Goal: Task Accomplishment & Management: Manage account settings

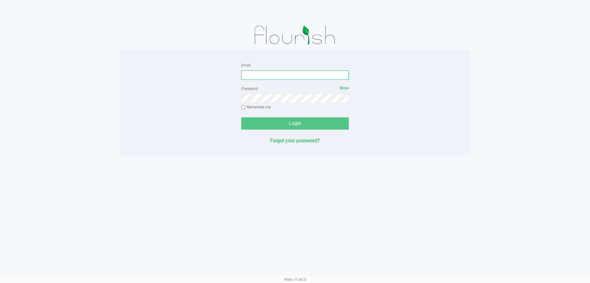
click at [270, 74] on input "Email" at bounding box center [295, 74] width 108 height 9
type input "[EMAIL_ADDRESS][DOMAIN_NAME]"
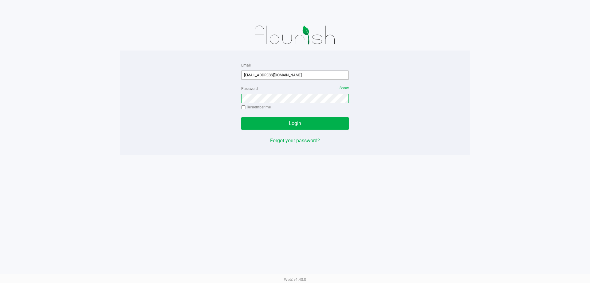
click at [241, 117] on button "Login" at bounding box center [295, 123] width 108 height 12
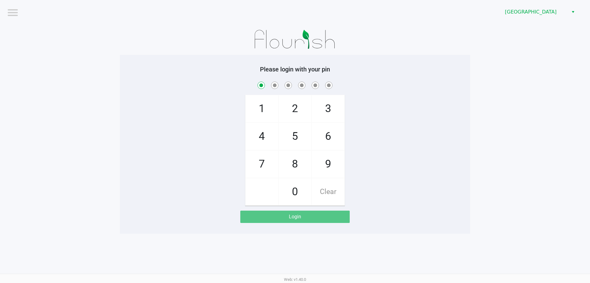
checkbox input "true"
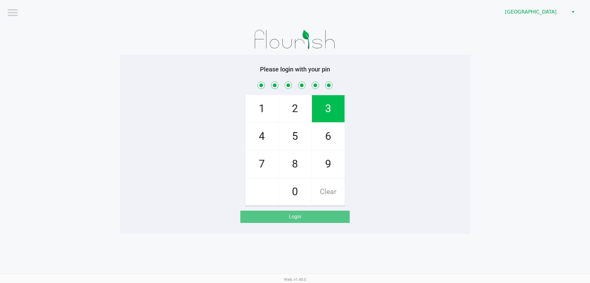
checkbox input "true"
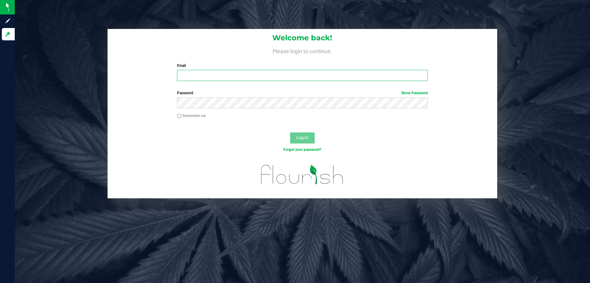
click at [210, 77] on input "Email" at bounding box center [302, 75] width 251 height 11
type input "[EMAIL_ADDRESS][DOMAIN_NAME]"
click at [290, 132] on button "Log In" at bounding box center [302, 137] width 25 height 11
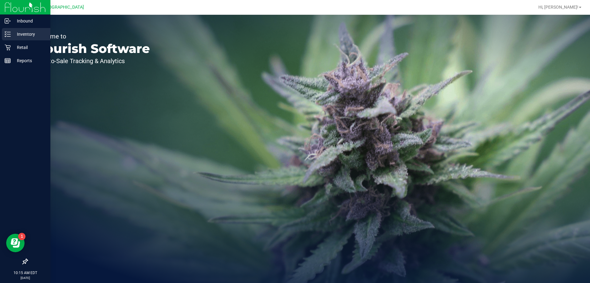
click at [6, 36] on icon at bounding box center [8, 34] width 6 height 6
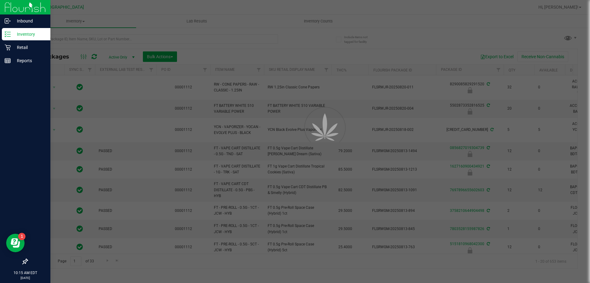
click at [109, 40] on div at bounding box center [295, 141] width 590 height 283
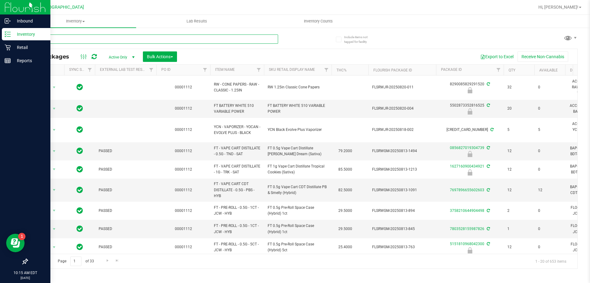
click at [75, 40] on input "text" at bounding box center [152, 38] width 251 height 9
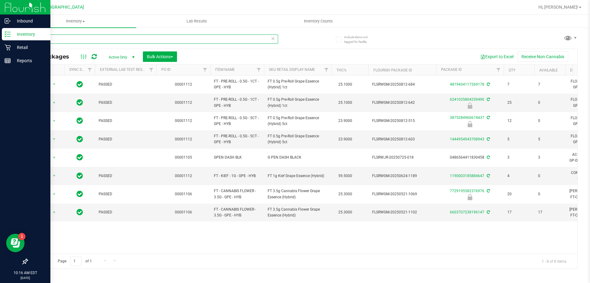
type input "g"
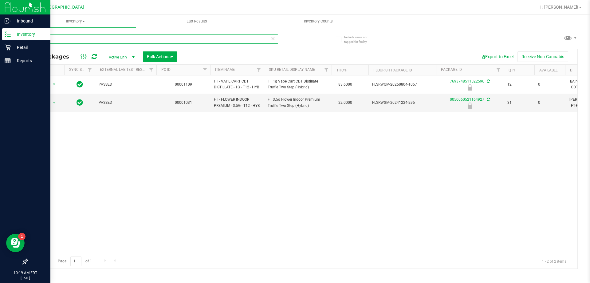
type input "t"
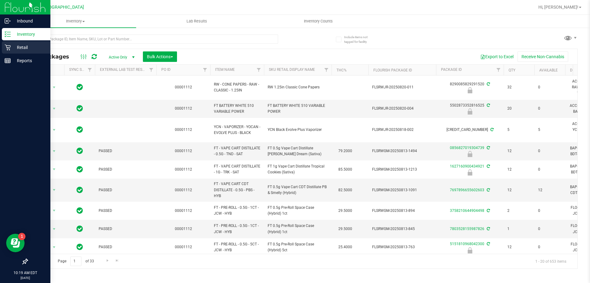
click at [26, 48] on p "Retail" at bounding box center [29, 47] width 37 height 7
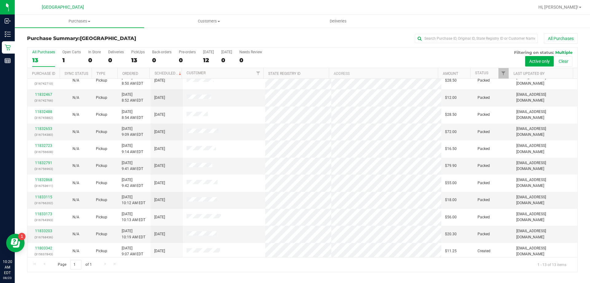
scroll to position [43, 0]
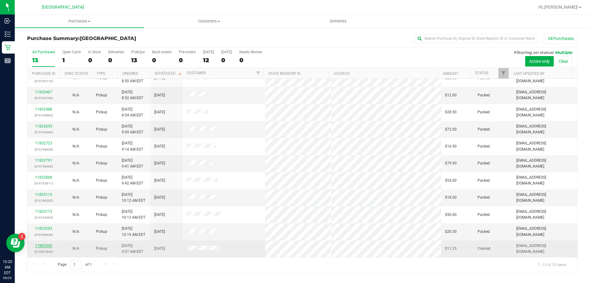
click at [48, 245] on link "11803342" at bounding box center [43, 245] width 17 height 4
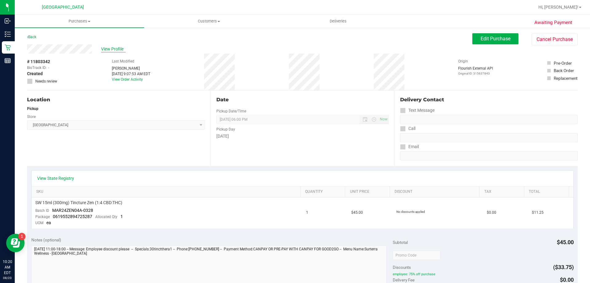
click at [112, 47] on span "View Profile" at bounding box center [113, 49] width 25 height 6
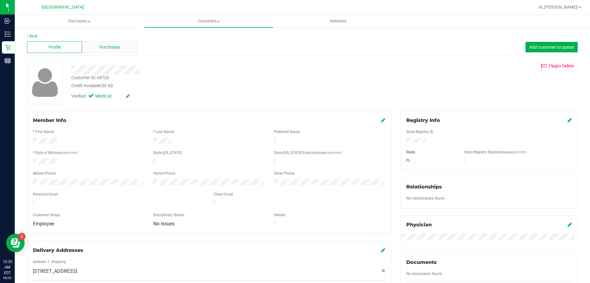
click at [101, 48] on span "Purchases" at bounding box center [110, 47] width 20 height 6
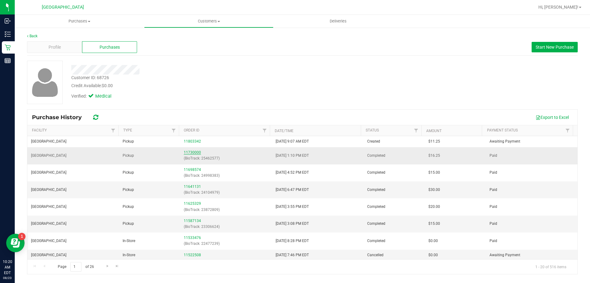
click at [191, 153] on link "11730000" at bounding box center [192, 152] width 17 height 4
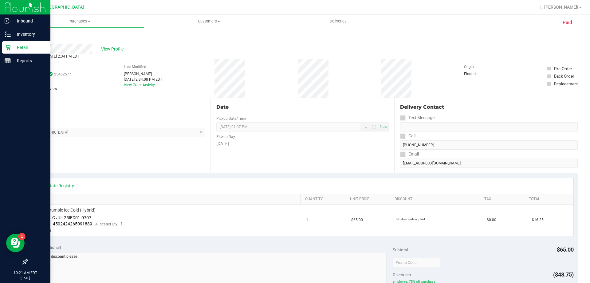
click at [18, 48] on p "Retail" at bounding box center [29, 47] width 37 height 7
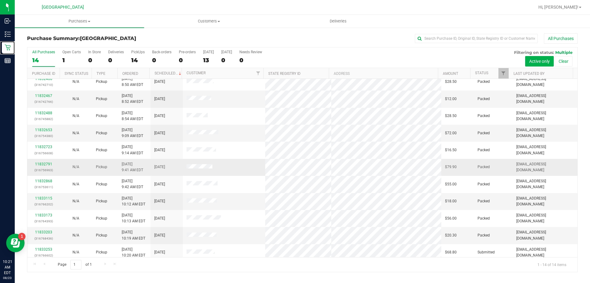
scroll to position [60, 0]
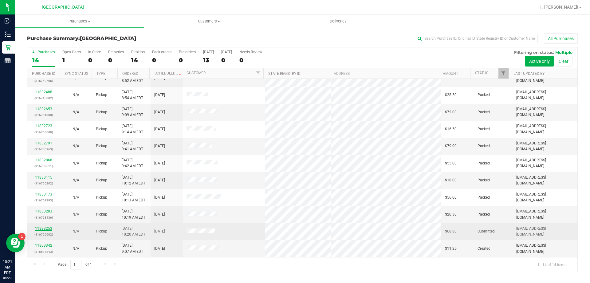
click at [45, 227] on link "11833253" at bounding box center [43, 228] width 17 height 4
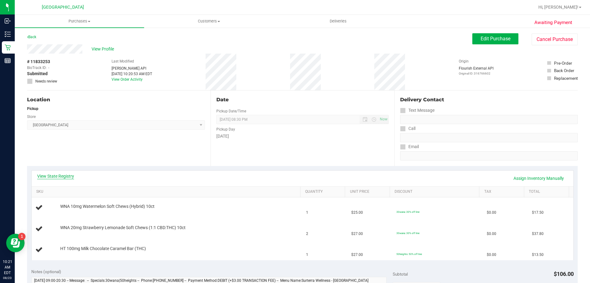
click at [66, 176] on link "View State Registry" at bounding box center [55, 176] width 37 height 6
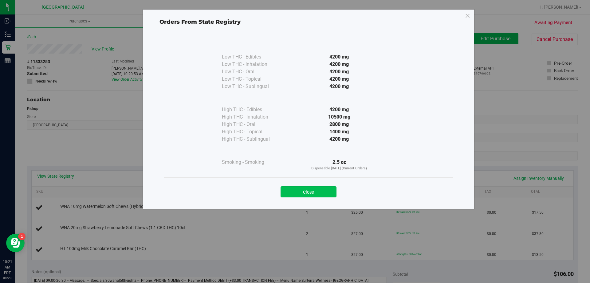
click at [303, 194] on button "Close" at bounding box center [309, 191] width 56 height 11
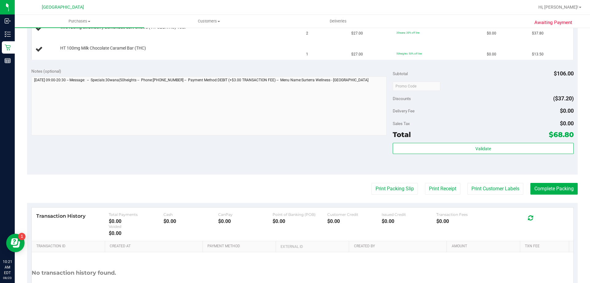
scroll to position [215, 0]
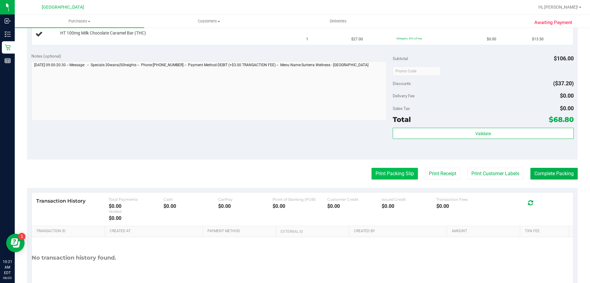
click at [373, 175] on button "Print Packing Slip" at bounding box center [395, 174] width 46 height 12
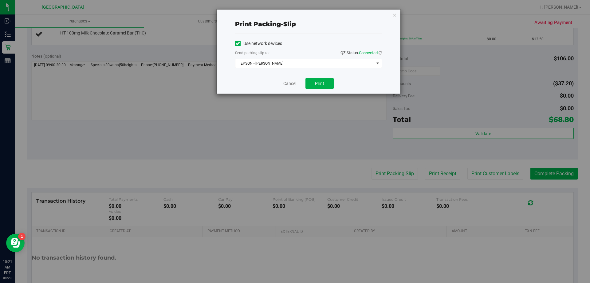
click at [304, 58] on div "Use network devices Send packing-slip to: QZ Status: Connected EPSON - JYPSI Ch…" at bounding box center [308, 53] width 147 height 29
click at [304, 61] on span "EPSON - [PERSON_NAME]" at bounding box center [305, 63] width 139 height 9
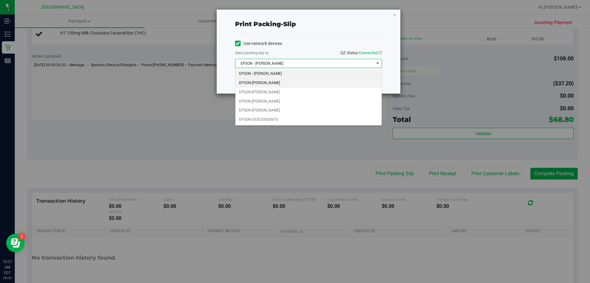
click at [288, 84] on li "EPSON-[PERSON_NAME]" at bounding box center [309, 82] width 146 height 9
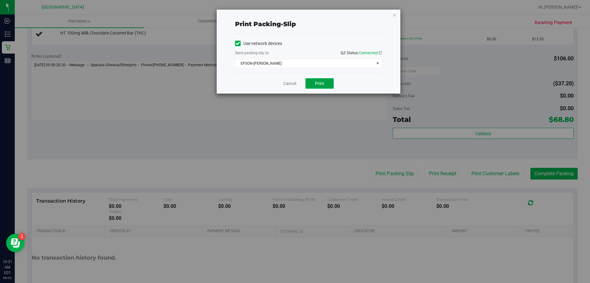
click at [317, 84] on span "Print" at bounding box center [319, 83] width 9 height 5
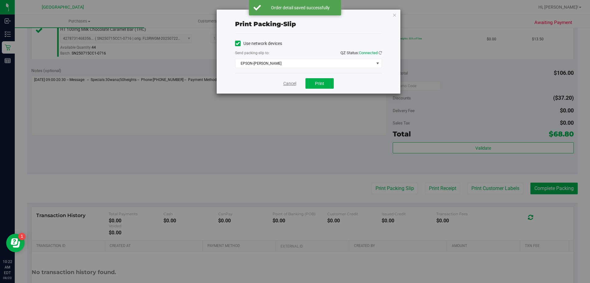
click at [287, 81] on link "Cancel" at bounding box center [290, 83] width 13 height 6
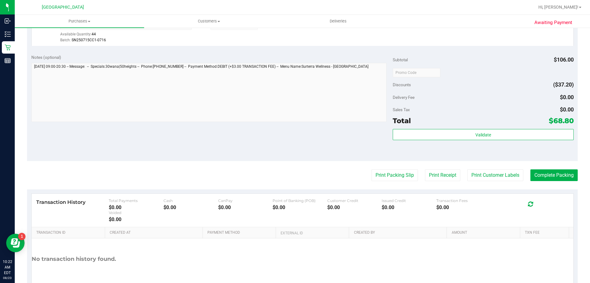
scroll to position [291, 0]
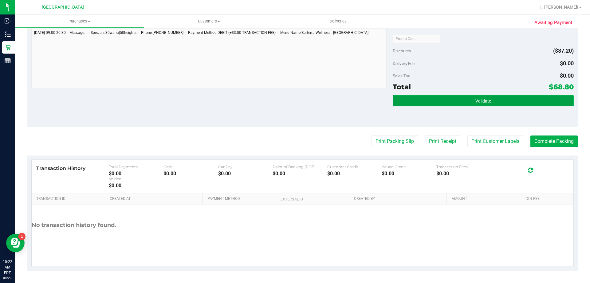
click at [418, 102] on button "Validate" at bounding box center [483, 100] width 181 height 11
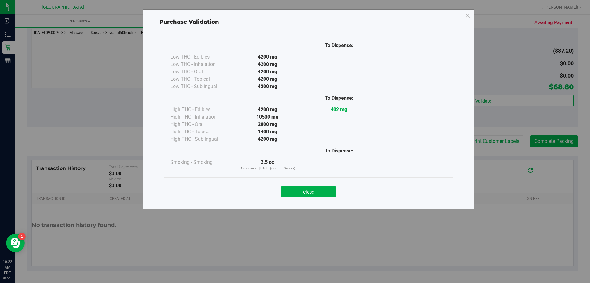
click at [299, 185] on div "Close" at bounding box center [309, 189] width 280 height 15
click at [298, 194] on button "Close" at bounding box center [309, 191] width 56 height 11
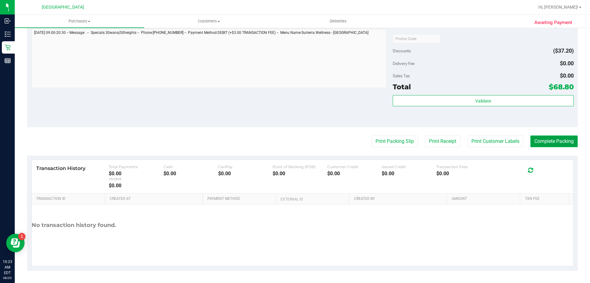
click at [548, 145] on button "Complete Packing" at bounding box center [554, 141] width 47 height 12
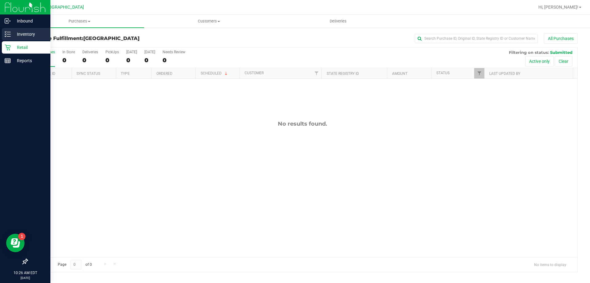
click at [29, 32] on p "Inventory" at bounding box center [29, 33] width 37 height 7
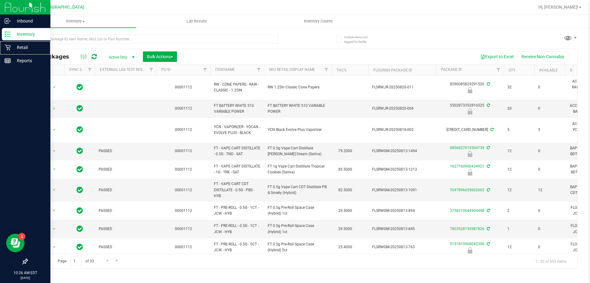
click at [29, 49] on p "Retail" at bounding box center [29, 47] width 37 height 7
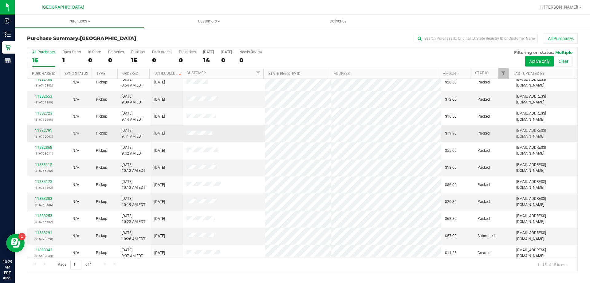
scroll to position [77, 0]
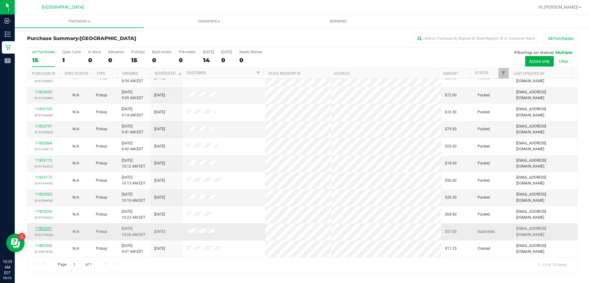
click at [46, 228] on link "11833291" at bounding box center [43, 228] width 17 height 4
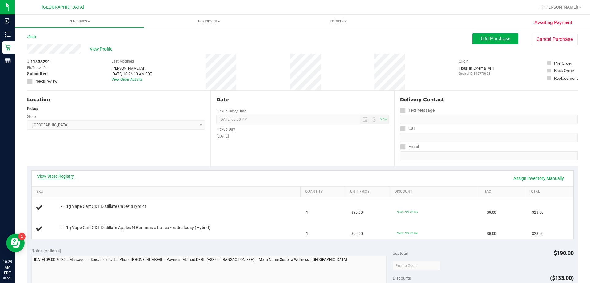
click at [52, 174] on link "View State Registry" at bounding box center [55, 176] width 37 height 6
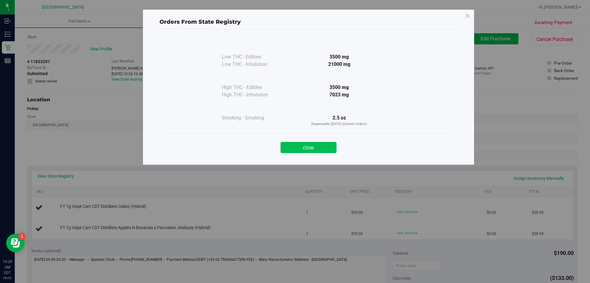
click at [312, 148] on button "Close" at bounding box center [309, 147] width 56 height 11
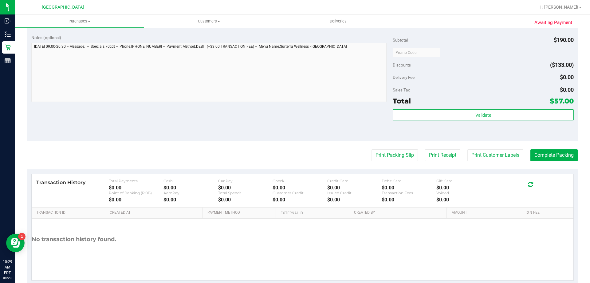
scroll to position [227, 0]
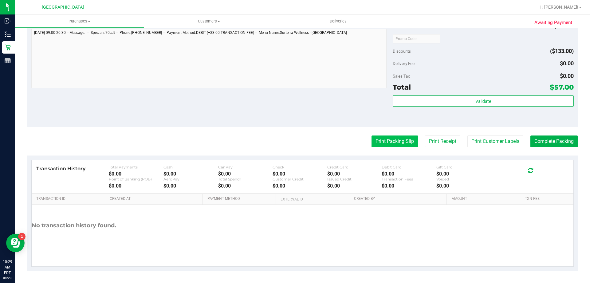
click at [389, 146] on button "Print Packing Slip" at bounding box center [395, 141] width 46 height 12
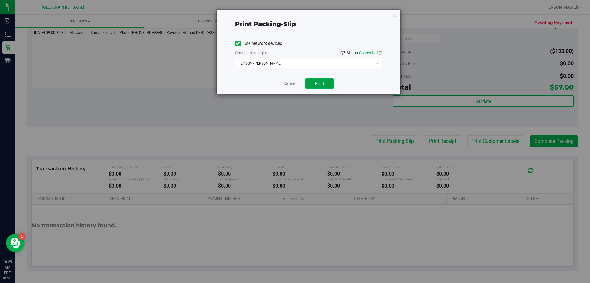
drag, startPoint x: 317, startPoint y: 86, endPoint x: 324, endPoint y: 65, distance: 22.1
click at [318, 86] on button "Print" at bounding box center [320, 83] width 28 height 10
click at [284, 83] on link "Cancel" at bounding box center [290, 83] width 13 height 6
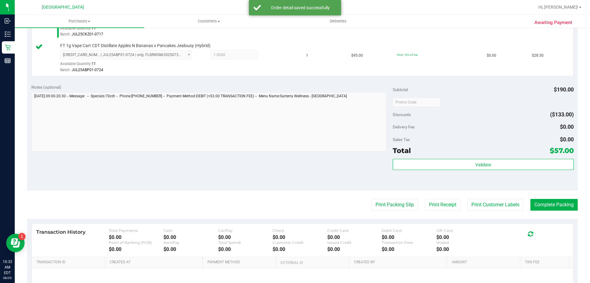
scroll to position [199, 0]
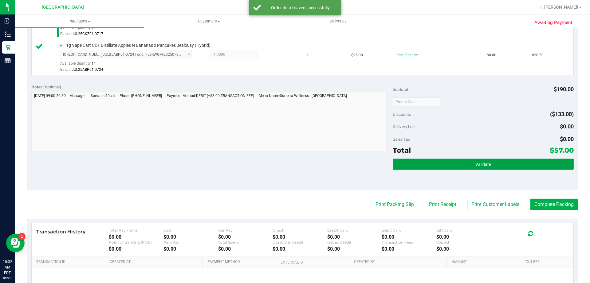
click at [413, 163] on button "Validate" at bounding box center [483, 163] width 181 height 11
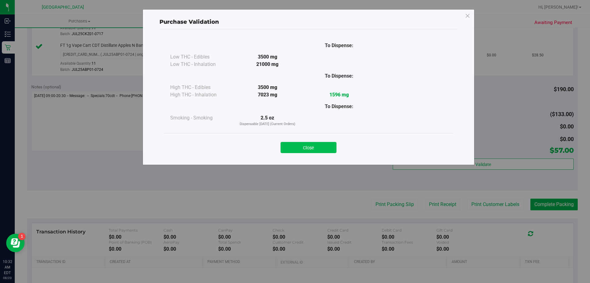
click at [296, 145] on button "Close" at bounding box center [309, 147] width 56 height 11
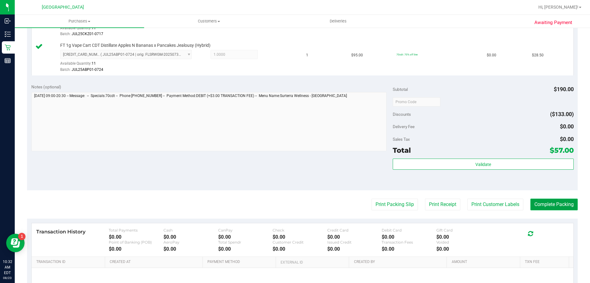
click at [544, 209] on button "Complete Packing" at bounding box center [554, 204] width 47 height 12
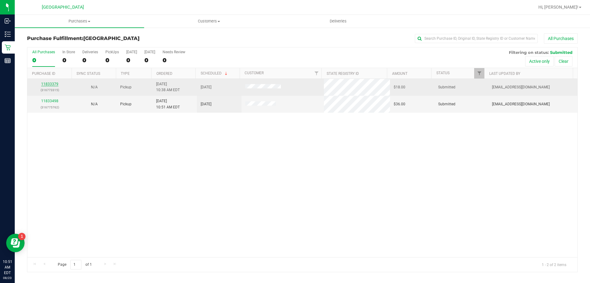
click at [48, 85] on link "11833379" at bounding box center [49, 84] width 17 height 4
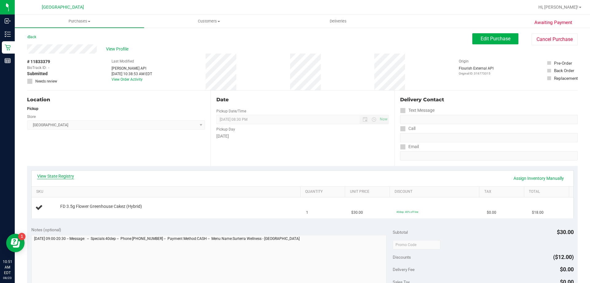
click at [58, 176] on link "View State Registry" at bounding box center [55, 176] width 37 height 6
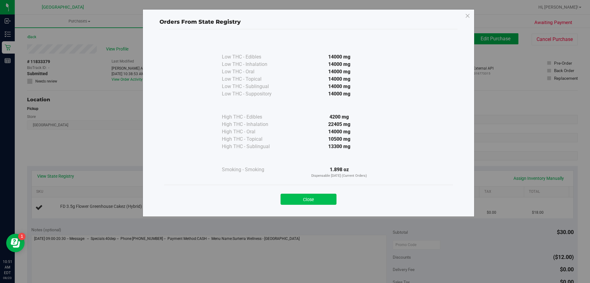
click at [309, 200] on button "Close" at bounding box center [309, 198] width 56 height 11
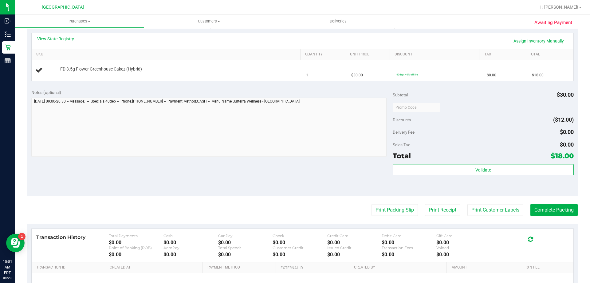
scroll to position [154, 0]
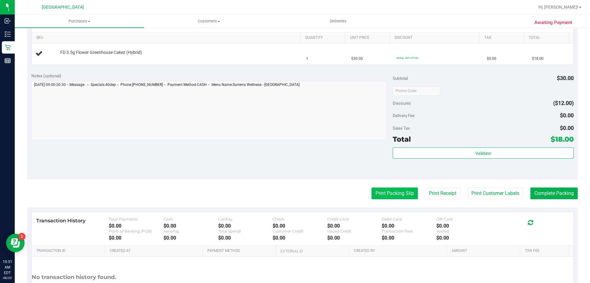
click at [389, 196] on button "Print Packing Slip" at bounding box center [395, 193] width 46 height 12
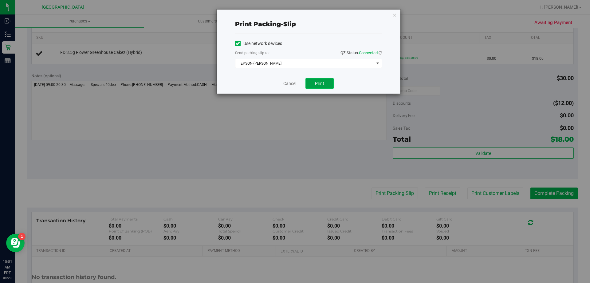
click at [317, 87] on button "Print" at bounding box center [320, 83] width 28 height 10
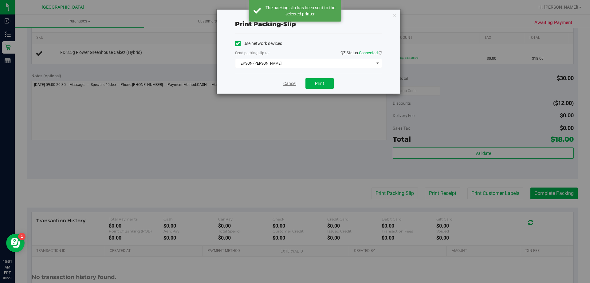
click at [289, 84] on link "Cancel" at bounding box center [290, 83] width 13 height 6
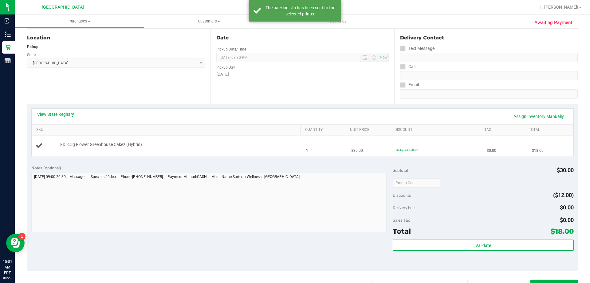
scroll to position [61, 0]
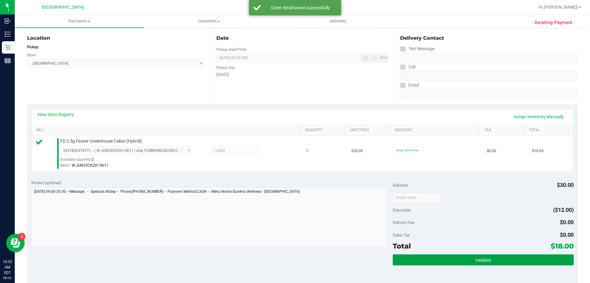
click at [406, 262] on button "Validate" at bounding box center [483, 259] width 181 height 11
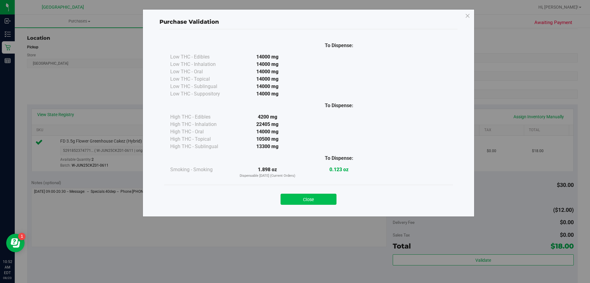
click at [295, 194] on button "Close" at bounding box center [309, 198] width 56 height 11
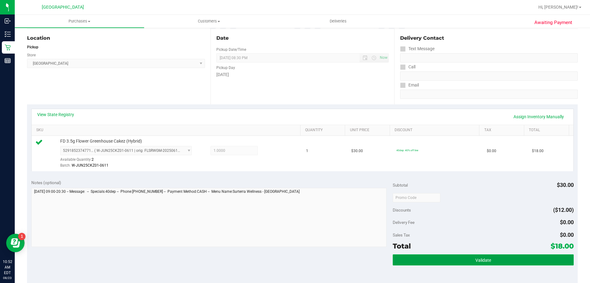
click at [422, 258] on button "Validate" at bounding box center [483, 259] width 181 height 11
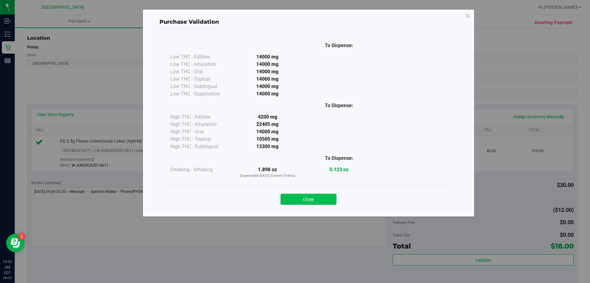
click at [301, 196] on button "Close" at bounding box center [309, 198] width 56 height 11
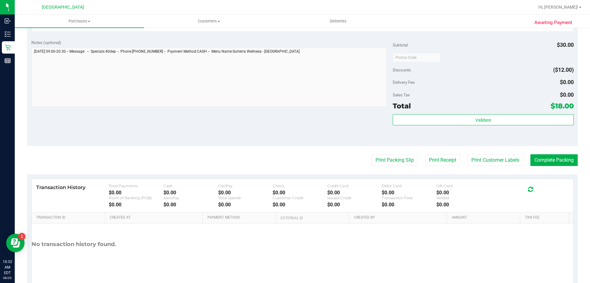
scroll to position [220, 0]
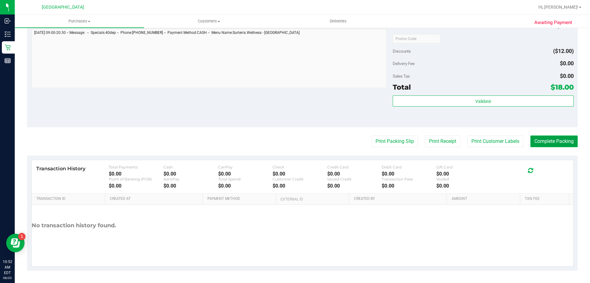
click at [549, 143] on button "Complete Packing" at bounding box center [554, 141] width 47 height 12
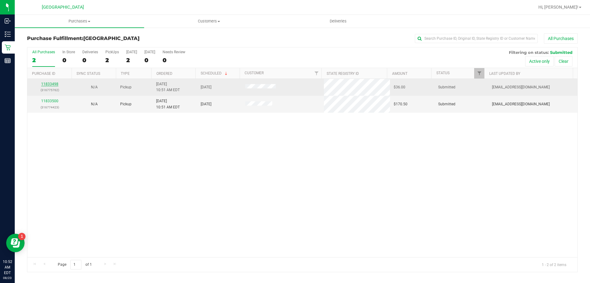
click at [46, 84] on link "11833498" at bounding box center [49, 84] width 17 height 4
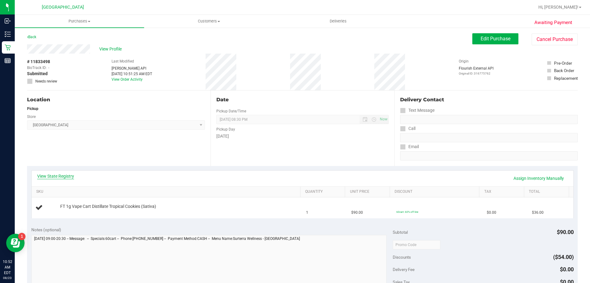
click at [57, 175] on link "View State Registry" at bounding box center [55, 176] width 37 height 6
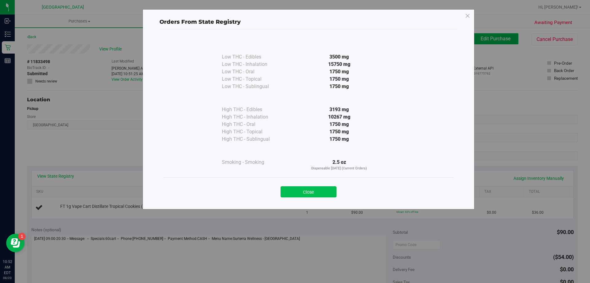
click at [299, 192] on button "Close" at bounding box center [309, 191] width 56 height 11
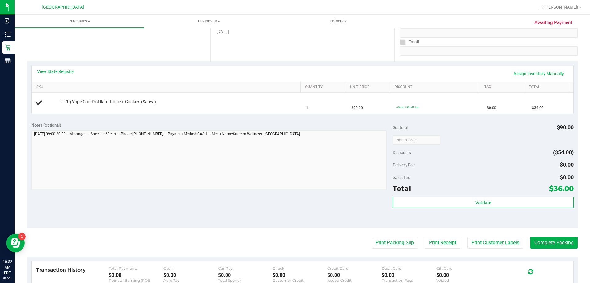
scroll to position [110, 0]
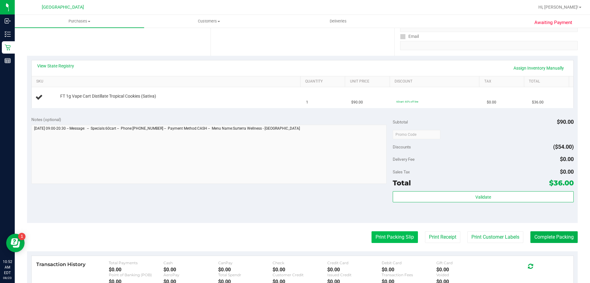
click at [377, 239] on button "Print Packing Slip" at bounding box center [395, 237] width 46 height 12
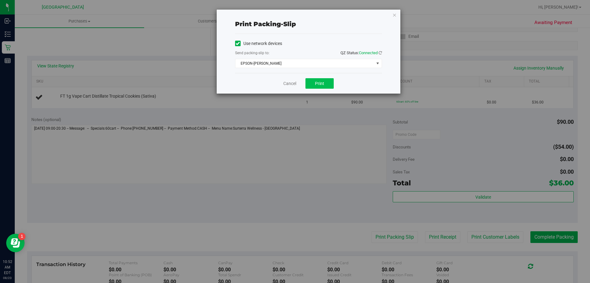
click at [317, 84] on span "Print" at bounding box center [319, 83] width 9 height 5
click at [287, 85] on link "Cancel" at bounding box center [290, 83] width 13 height 6
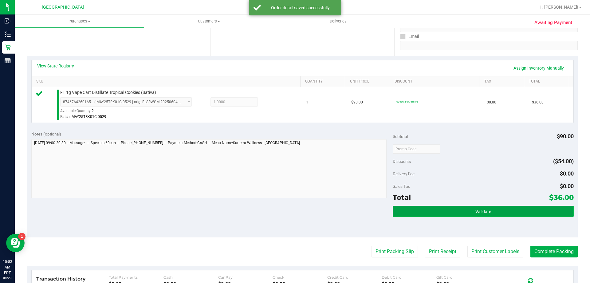
click at [393, 213] on button "Validate" at bounding box center [483, 210] width 181 height 11
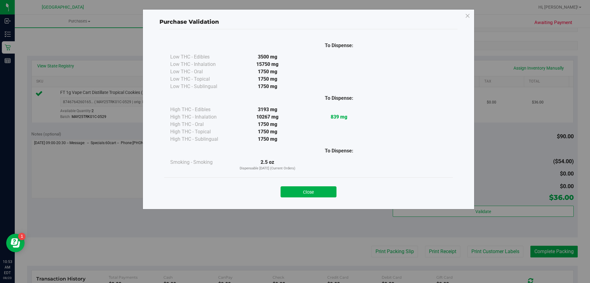
click at [318, 181] on div "Close" at bounding box center [308, 189] width 289 height 25
click at [306, 188] on button "Close" at bounding box center [309, 191] width 56 height 11
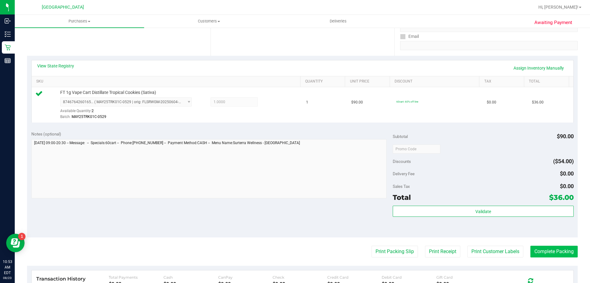
click at [547, 254] on button "Complete Packing" at bounding box center [554, 251] width 47 height 12
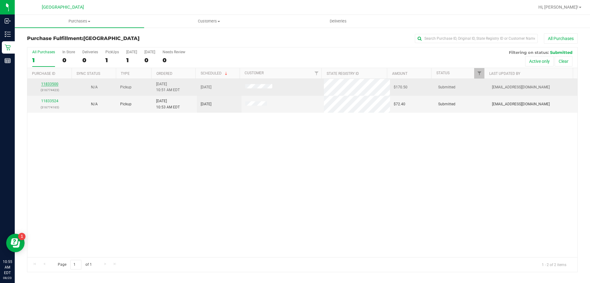
click at [47, 82] on link "11833500" at bounding box center [49, 84] width 17 height 4
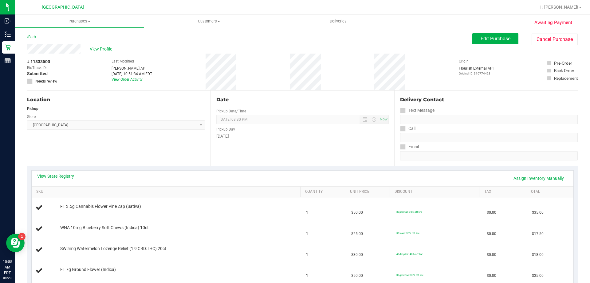
click at [65, 173] on link "View State Registry" at bounding box center [55, 176] width 37 height 6
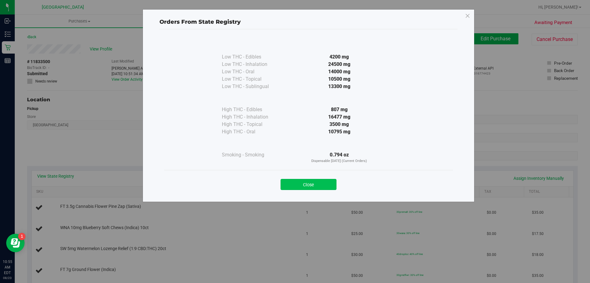
click at [294, 184] on button "Close" at bounding box center [309, 184] width 56 height 11
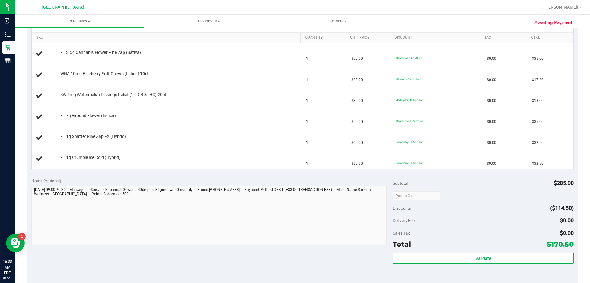
scroll to position [246, 0]
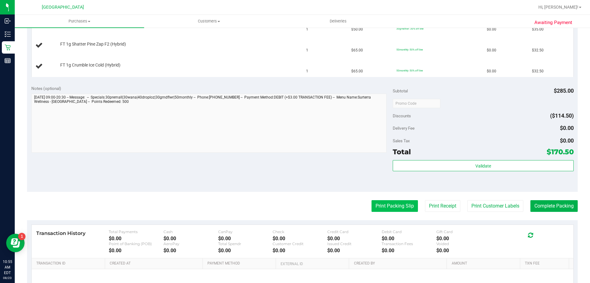
click at [379, 210] on button "Print Packing Slip" at bounding box center [395, 206] width 46 height 12
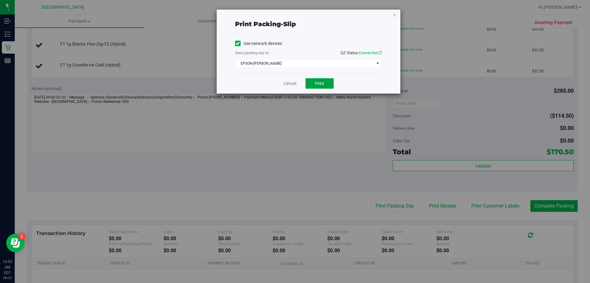
click at [319, 82] on span "Print" at bounding box center [319, 83] width 9 height 5
click at [291, 84] on link "Cancel" at bounding box center [290, 83] width 13 height 6
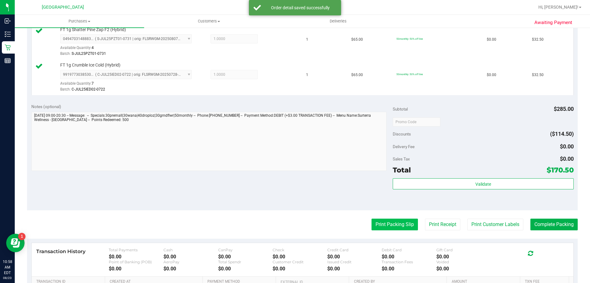
scroll to position [326, 0]
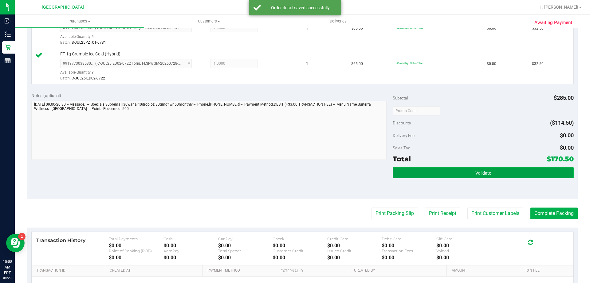
click at [432, 174] on button "Validate" at bounding box center [483, 172] width 181 height 11
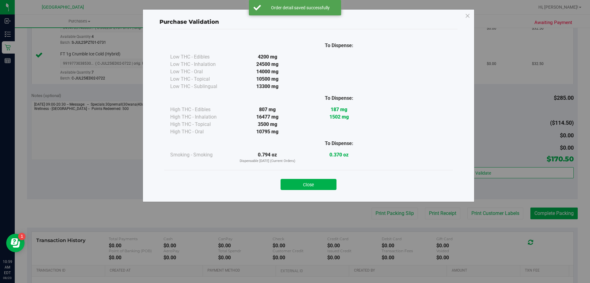
click at [316, 190] on div "Close" at bounding box center [308, 182] width 289 height 25
click at [316, 185] on button "Close" at bounding box center [309, 184] width 56 height 11
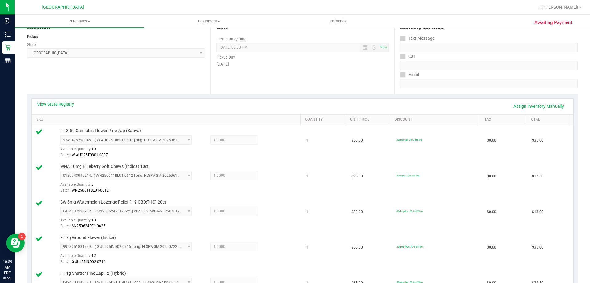
scroll to position [50, 0]
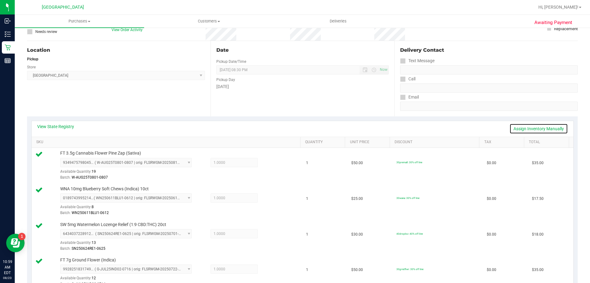
click at [525, 129] on link "Assign Inventory Manually" at bounding box center [539, 128] width 58 height 10
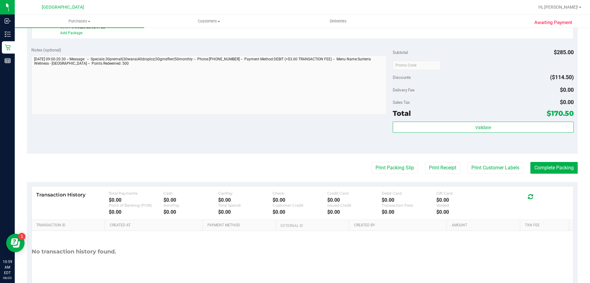
scroll to position [370, 0]
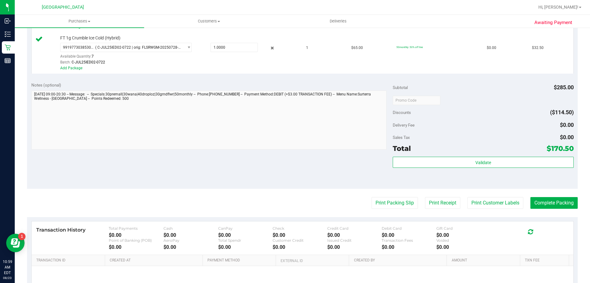
click at [393, 126] on span "Delivery Fee" at bounding box center [404, 124] width 22 height 5
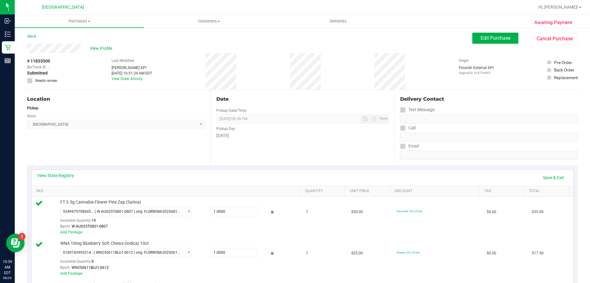
scroll to position [0, 0]
click at [496, 40] on span "Edit Purchase" at bounding box center [496, 39] width 30 height 6
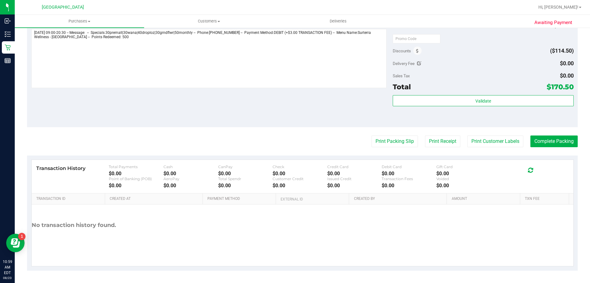
scroll to position [225, 0]
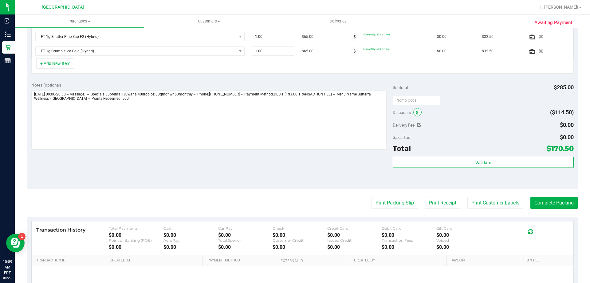
click at [416, 113] on icon at bounding box center [417, 112] width 2 height 4
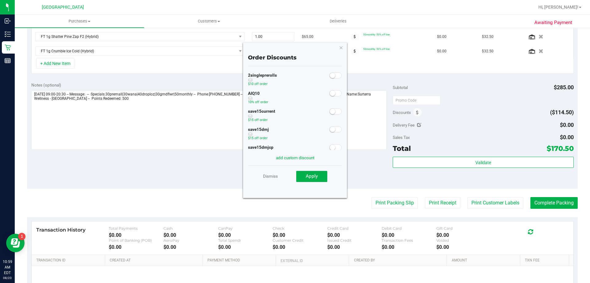
click at [333, 94] on span at bounding box center [336, 93] width 12 height 6
click at [315, 178] on span "Apply" at bounding box center [312, 176] width 12 height 6
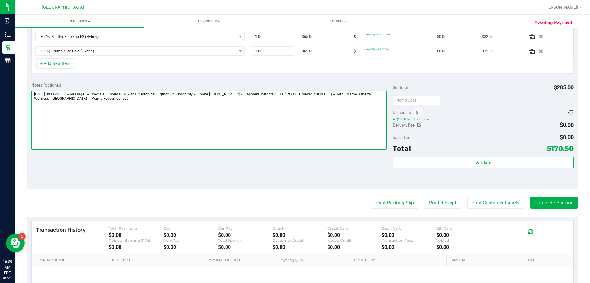
click at [153, 109] on textarea at bounding box center [209, 119] width 356 height 59
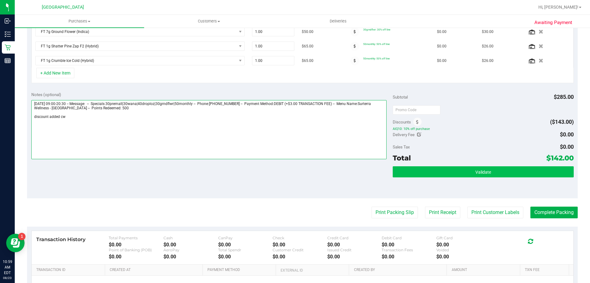
type textarea "Saturday 08/23/2025 09:00-20:30 -- Message: -- Specials:30premall|30wana|40drop…"
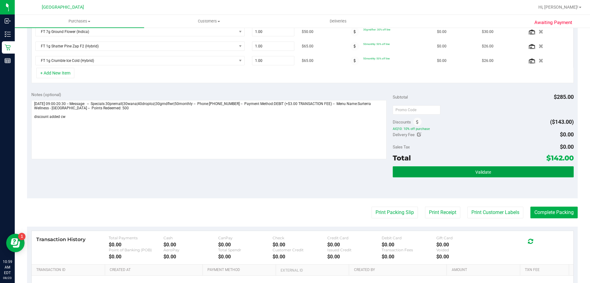
click at [476, 174] on span "Validate" at bounding box center [484, 171] width 16 height 5
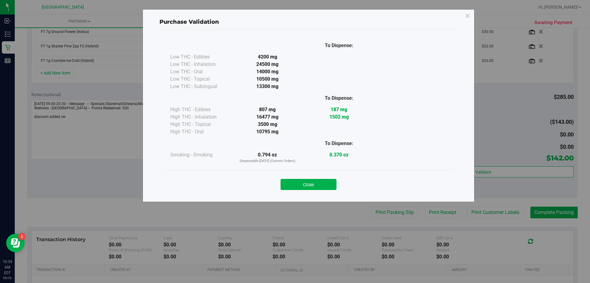
click at [337, 185] on div "Close" at bounding box center [309, 182] width 280 height 15
click at [297, 184] on button "Close" at bounding box center [309, 184] width 56 height 11
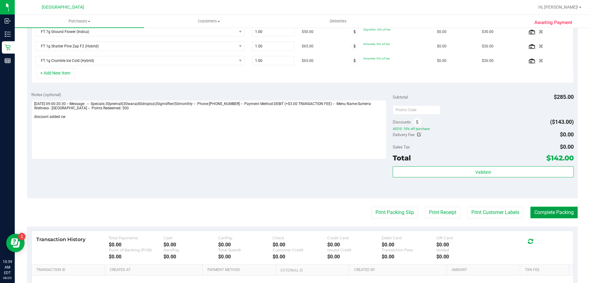
click at [556, 214] on button "Complete Packing" at bounding box center [554, 212] width 47 height 12
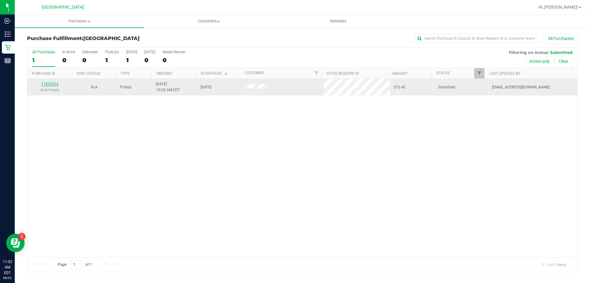
click at [46, 84] on link "11833524" at bounding box center [49, 84] width 17 height 4
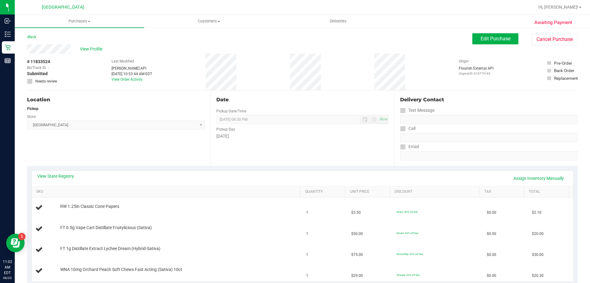
click at [62, 180] on div "View State Registry Assign Inventory Manually" at bounding box center [302, 178] width 531 height 10
click at [63, 176] on link "View State Registry" at bounding box center [55, 176] width 37 height 6
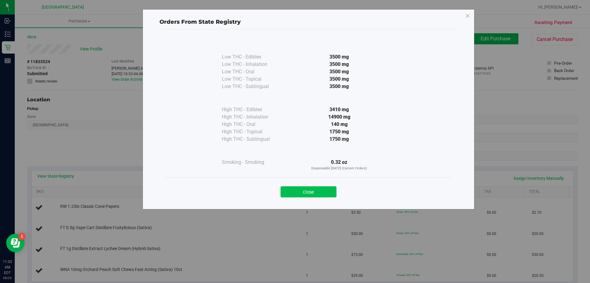
click at [306, 192] on button "Close" at bounding box center [309, 191] width 56 height 11
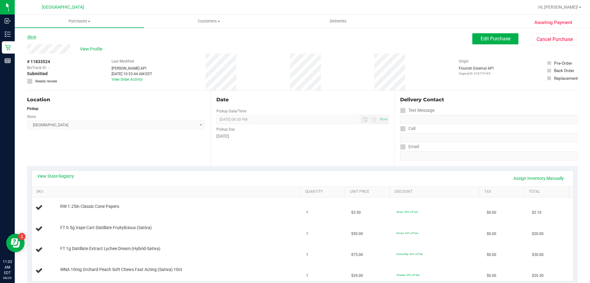
click at [31, 37] on link "Back" at bounding box center [31, 37] width 9 height 4
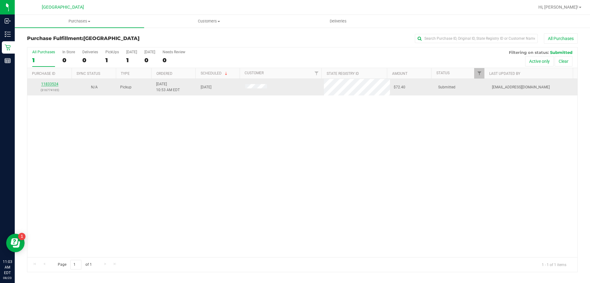
click at [46, 85] on link "11833524" at bounding box center [49, 84] width 17 height 4
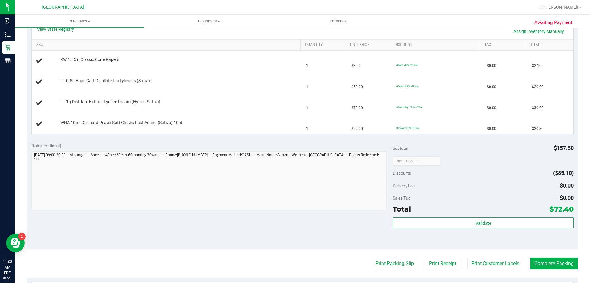
scroll to position [154, 0]
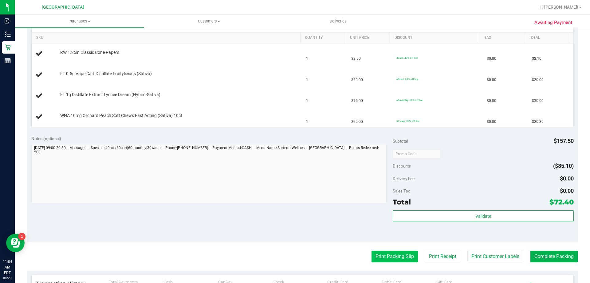
click at [387, 254] on button "Print Packing Slip" at bounding box center [395, 256] width 46 height 12
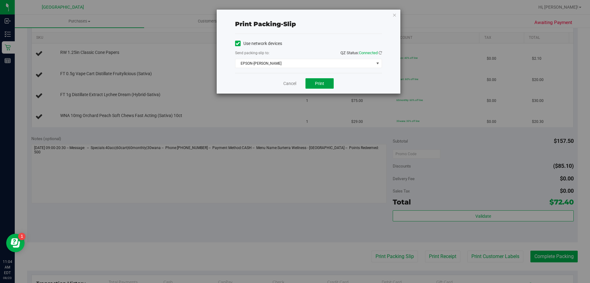
click at [328, 81] on button "Print" at bounding box center [320, 83] width 28 height 10
click at [291, 83] on link "Cancel" at bounding box center [290, 83] width 13 height 6
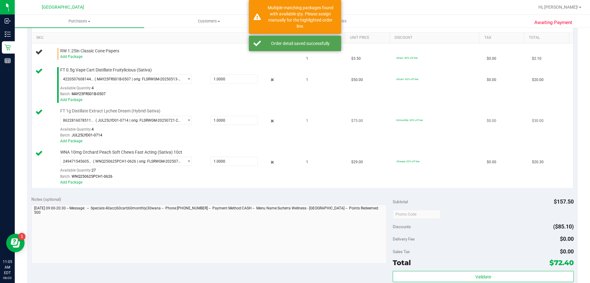
scroll to position [31, 0]
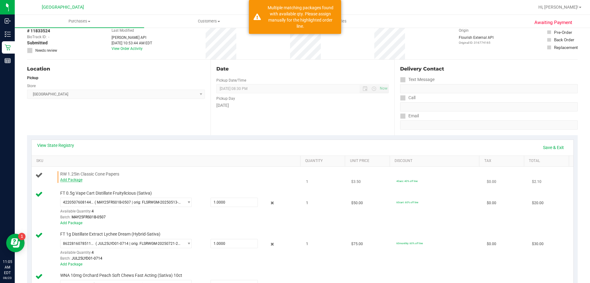
click at [63, 179] on link "Add Package" at bounding box center [71, 179] width 22 height 4
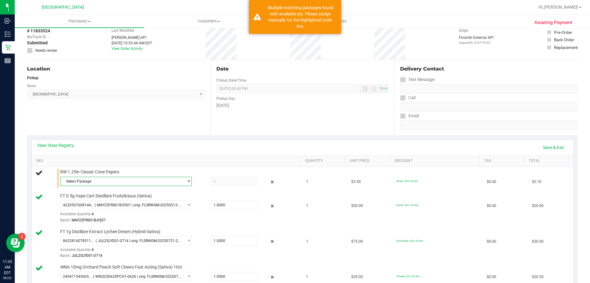
click at [126, 178] on span "Select Package" at bounding box center [122, 181] width 123 height 9
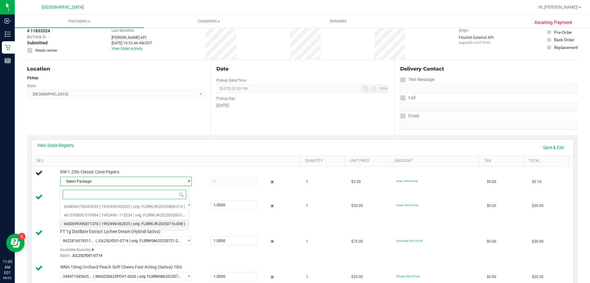
click at [134, 224] on span "( 1992498-062025 | orig: FLSRWJR-20250716-008 )" at bounding box center [142, 223] width 86 height 4
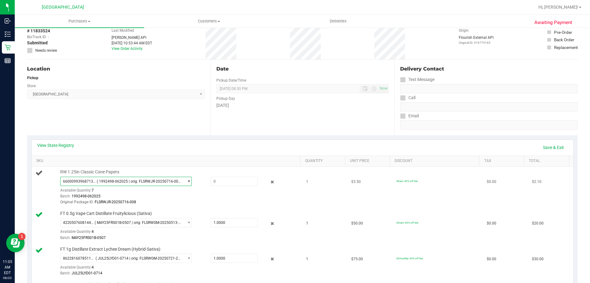
click at [137, 182] on span "( 1992498-062025 | orig: FLSRWJR-20250716-008 )" at bounding box center [139, 181] width 84 height 4
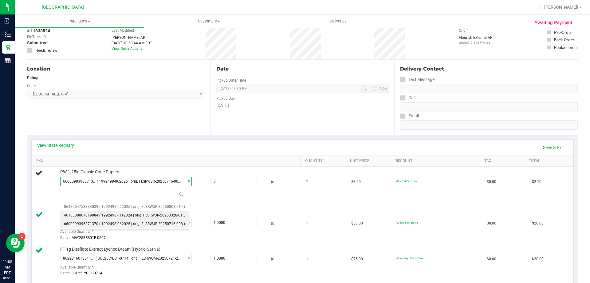
click at [139, 216] on span "( 1992498 - 112024 | orig: FLSRWJR-20250328-016 )" at bounding box center [143, 215] width 88 height 4
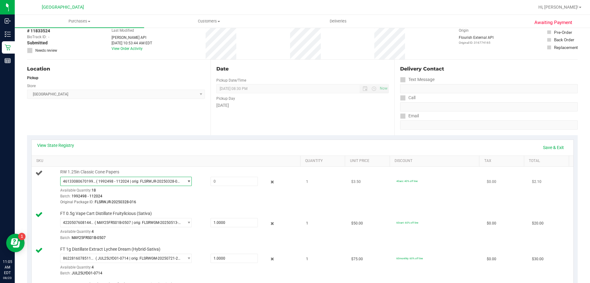
click at [146, 177] on span "4613308067019984 ( 1992498 - 112024 | orig: FLSRWJR-20250328-016 )" at bounding box center [122, 181] width 123 height 9
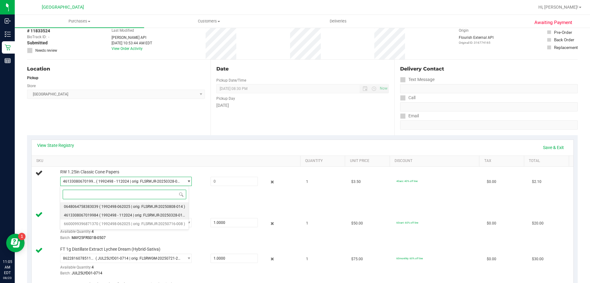
click at [145, 208] on span "( 1992498-062025 | orig: FLSRWJR-20250808-014 )" at bounding box center [142, 206] width 86 height 4
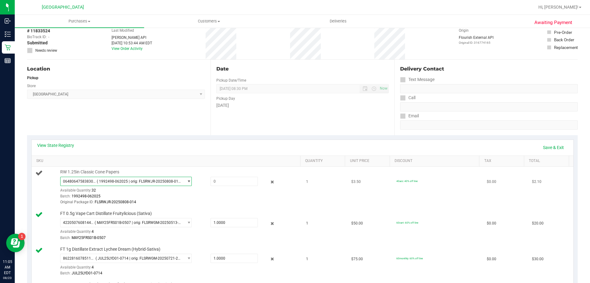
click at [133, 181] on span "( 1992498-062025 | orig: FLSRWJR-20250808-014 )" at bounding box center [139, 181] width 84 height 4
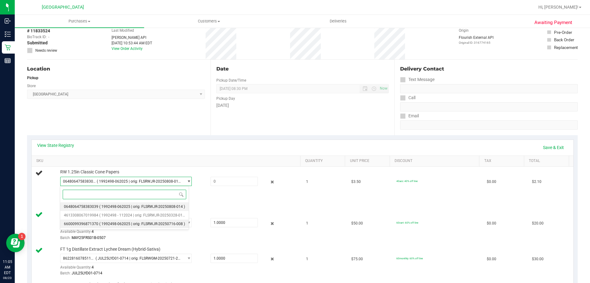
click at [129, 221] on li "6600099396871370 ( 1992498-062025 | orig: FLSRWJR-20250716-008 )" at bounding box center [124, 223] width 129 height 9
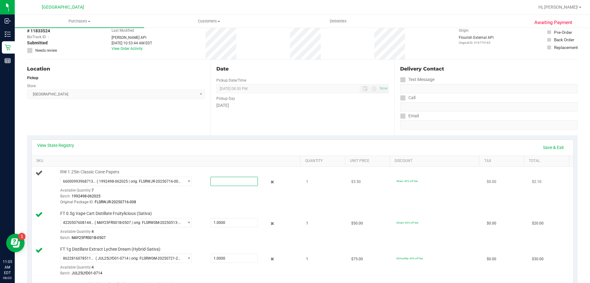
click at [214, 180] on span at bounding box center [234, 180] width 47 height 9
type input "1"
type input "1.0000"
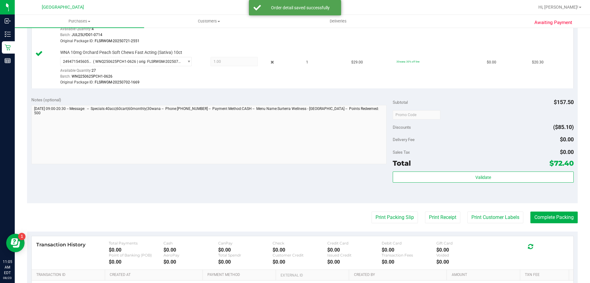
scroll to position [277, 0]
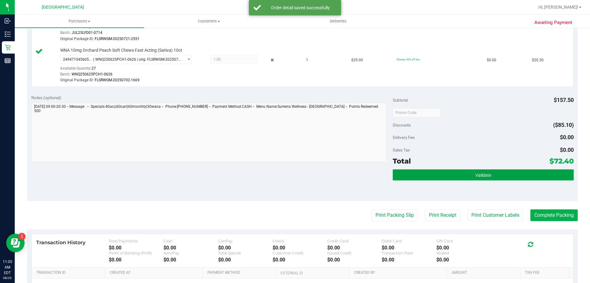
click at [418, 172] on button "Validate" at bounding box center [483, 174] width 181 height 11
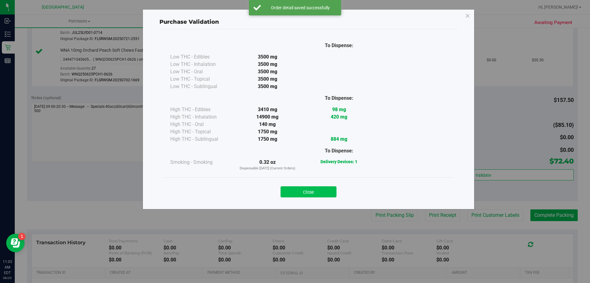
click at [315, 193] on button "Close" at bounding box center [309, 191] width 56 height 11
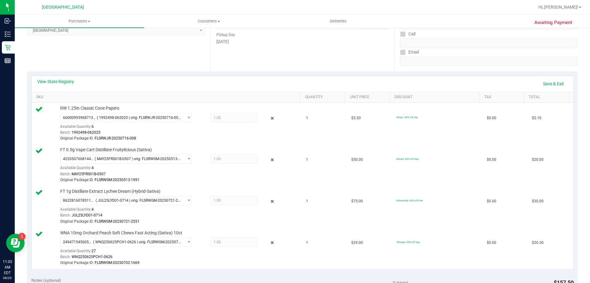
scroll to position [61, 0]
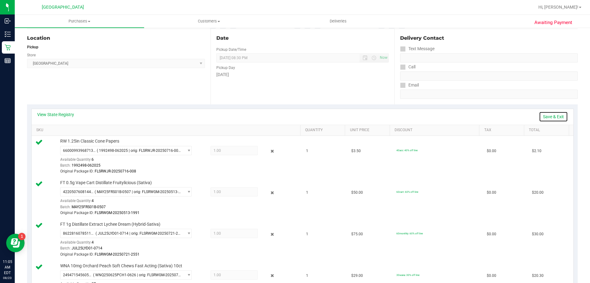
click at [556, 115] on link "Save & Exit" at bounding box center [553, 116] width 29 height 10
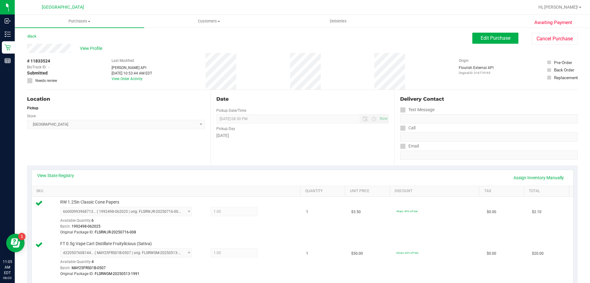
scroll to position [0, 0]
click at [486, 41] on span "Edit Purchase" at bounding box center [496, 39] width 30 height 6
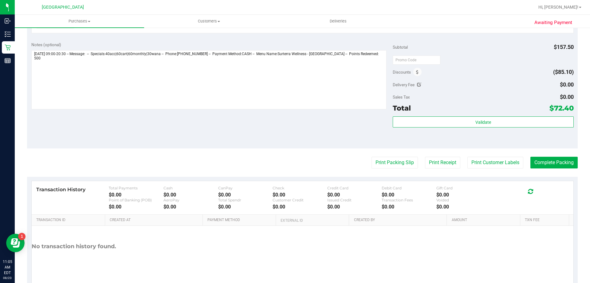
scroll to position [246, 0]
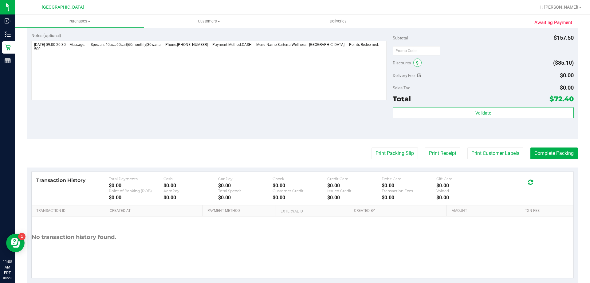
click at [414, 60] on span at bounding box center [418, 62] width 8 height 8
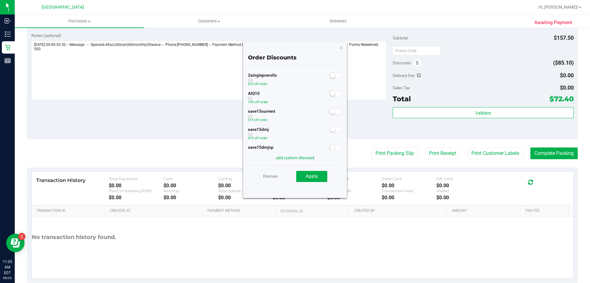
click at [334, 93] on span at bounding box center [336, 93] width 12 height 6
click at [321, 178] on button "Apply" at bounding box center [311, 176] width 31 height 11
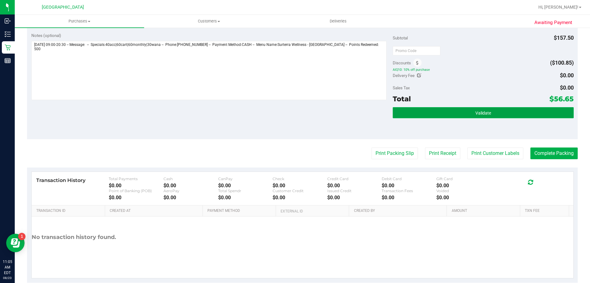
click at [490, 111] on button "Validate" at bounding box center [483, 112] width 181 height 11
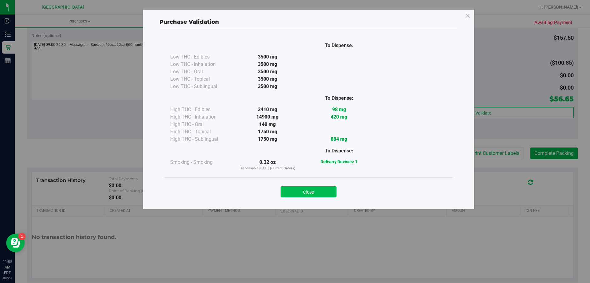
click at [325, 190] on button "Close" at bounding box center [309, 191] width 56 height 11
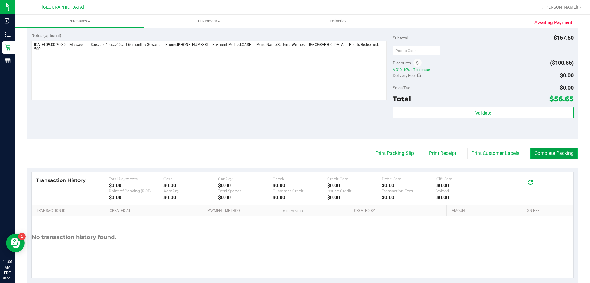
click at [547, 152] on button "Complete Packing" at bounding box center [554, 153] width 47 height 12
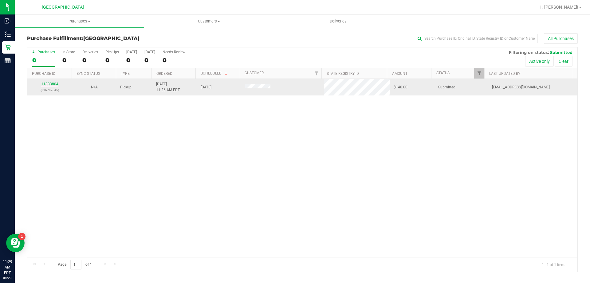
click at [47, 83] on link "11833804" at bounding box center [49, 84] width 17 height 4
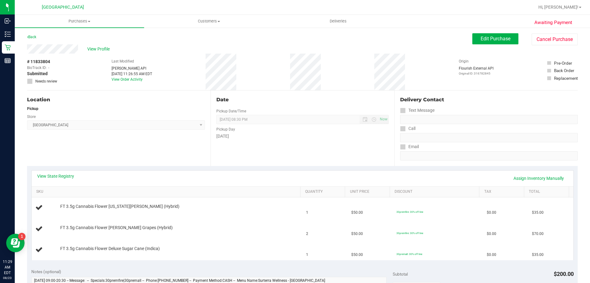
click at [54, 171] on div "View State Registry Assign Inventory Manually" at bounding box center [303, 178] width 542 height 16
click at [61, 180] on div "View State Registry Assign Inventory Manually" at bounding box center [302, 178] width 531 height 10
click at [61, 176] on link "View State Registry" at bounding box center [55, 176] width 37 height 6
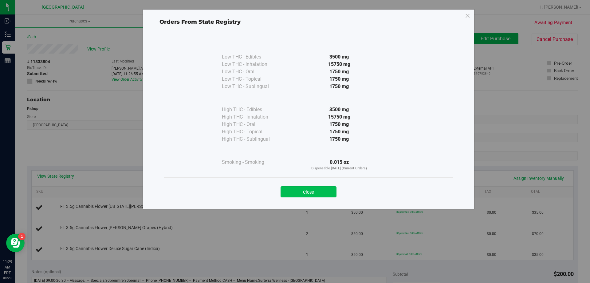
click at [303, 192] on button "Close" at bounding box center [309, 191] width 56 height 11
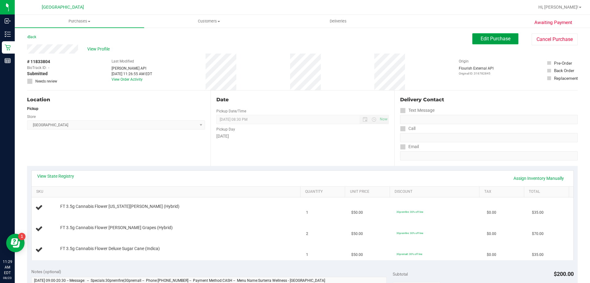
click at [496, 40] on span "Edit Purchase" at bounding box center [496, 39] width 30 height 6
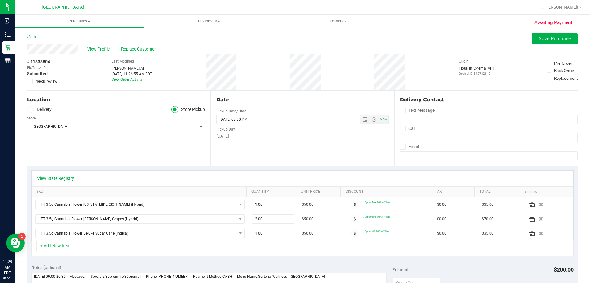
click at [27, 81] on span at bounding box center [30, 81] width 6 height 6
click at [0, 0] on input "Needs review" at bounding box center [0, 0] width 0 height 0
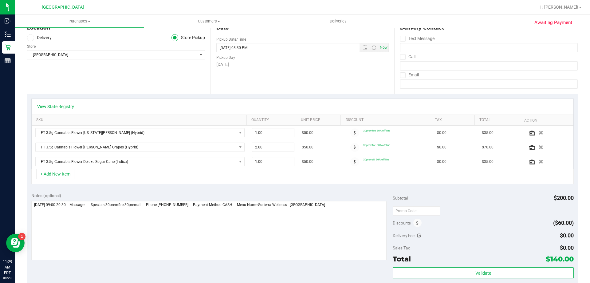
scroll to position [123, 0]
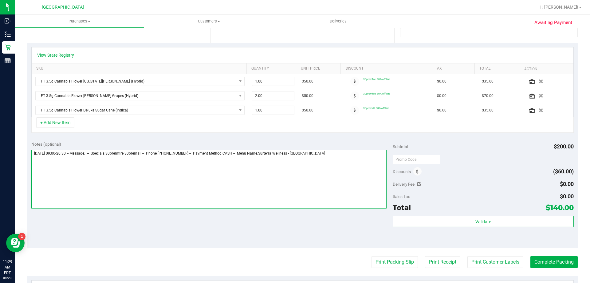
click at [367, 163] on textarea at bounding box center [209, 178] width 356 height 59
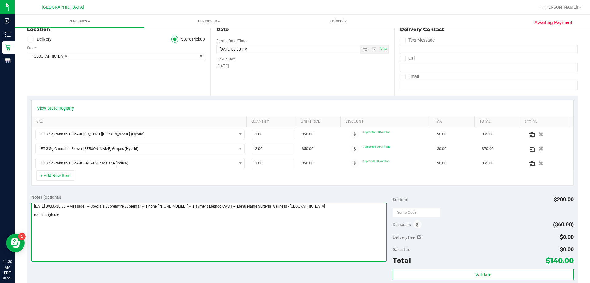
scroll to position [0, 0]
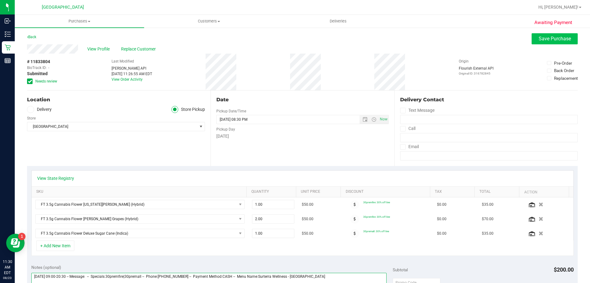
type textarea "Saturday 08/23/2025 09:00-20:30 -- Message: -- Specials:30premfire|30premall --…"
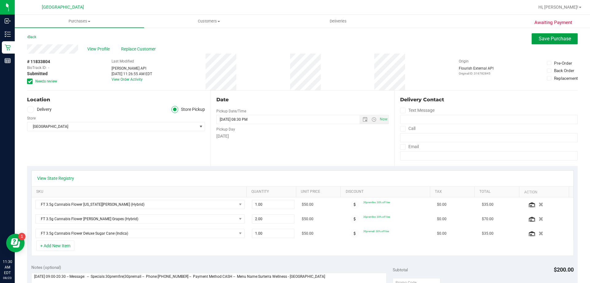
click at [542, 40] on span "Save Purchase" at bounding box center [555, 39] width 32 height 6
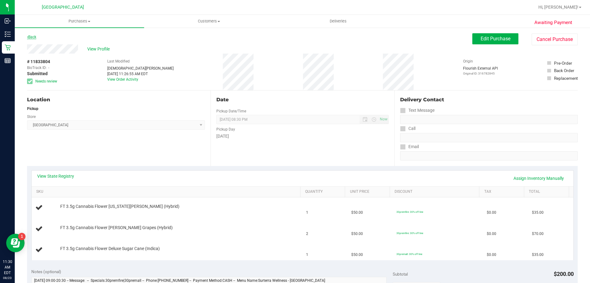
click at [31, 39] on link "Back" at bounding box center [31, 37] width 9 height 4
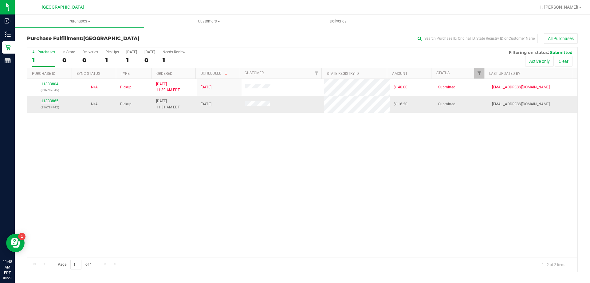
click at [45, 101] on link "11833865" at bounding box center [49, 101] width 17 height 4
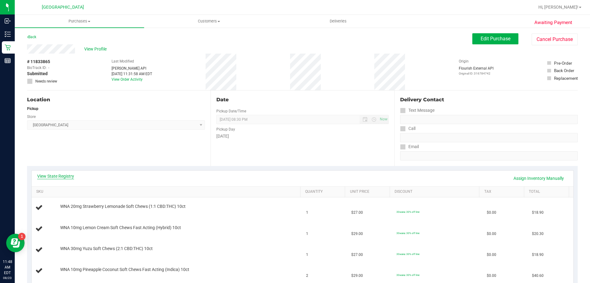
click at [53, 175] on link "View State Registry" at bounding box center [55, 176] width 37 height 6
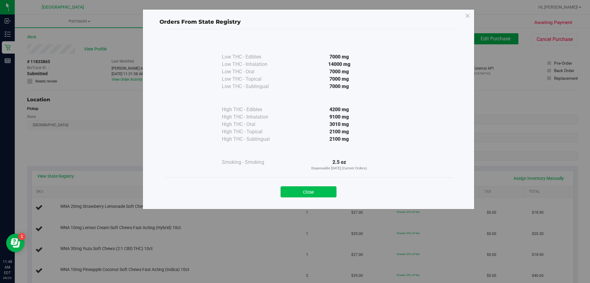
click at [311, 194] on button "Close" at bounding box center [309, 191] width 56 height 11
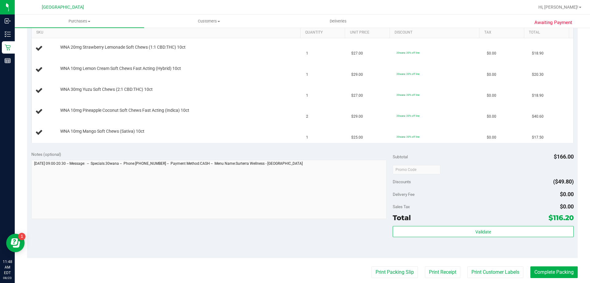
scroll to position [215, 0]
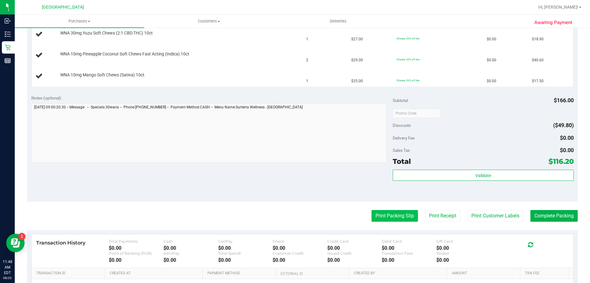
click at [380, 213] on button "Print Packing Slip" at bounding box center [395, 216] width 46 height 12
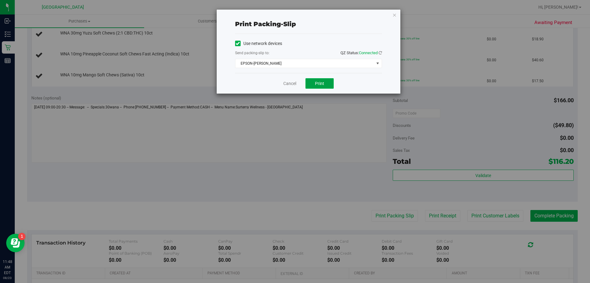
click at [318, 83] on span "Print" at bounding box center [319, 83] width 9 height 5
click at [288, 82] on link "Cancel" at bounding box center [290, 83] width 13 height 6
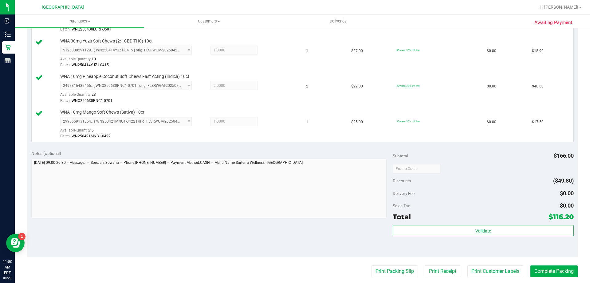
scroll to position [244, 0]
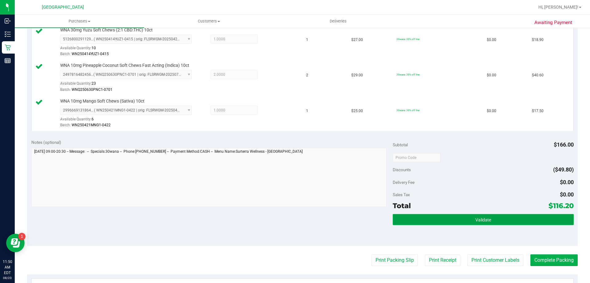
click at [422, 222] on button "Validate" at bounding box center [483, 219] width 181 height 11
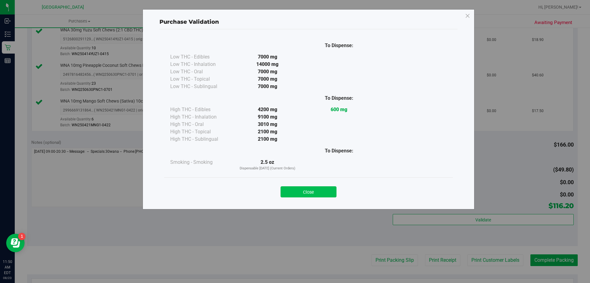
click at [316, 193] on button "Close" at bounding box center [309, 191] width 56 height 11
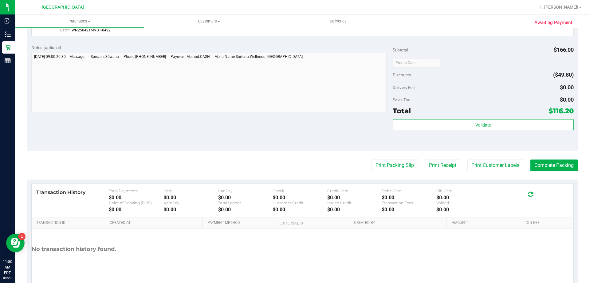
scroll to position [363, 0]
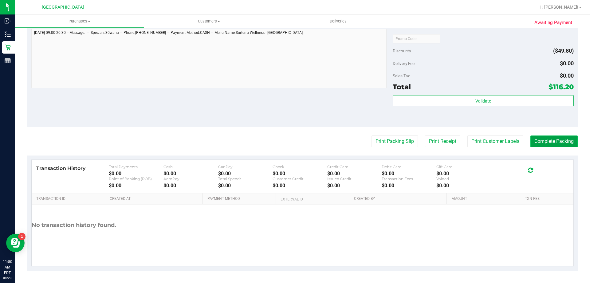
click at [548, 144] on button "Complete Packing" at bounding box center [554, 141] width 47 height 12
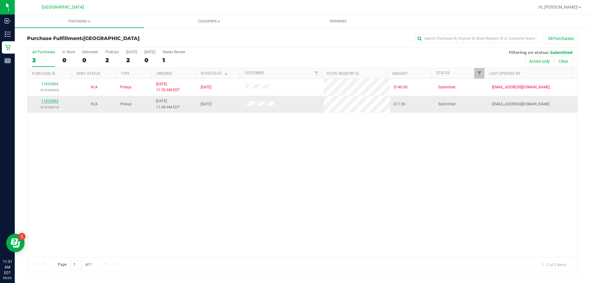
click at [47, 101] on link "11833992" at bounding box center [49, 101] width 17 height 4
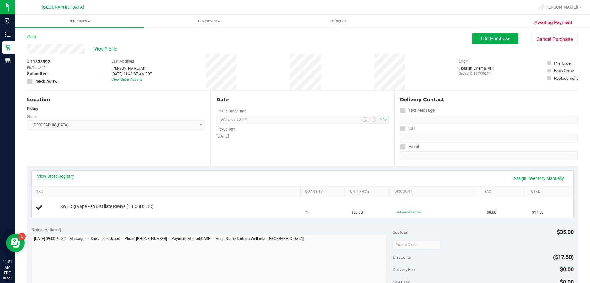
click at [55, 176] on link "View State Registry" at bounding box center [55, 176] width 37 height 6
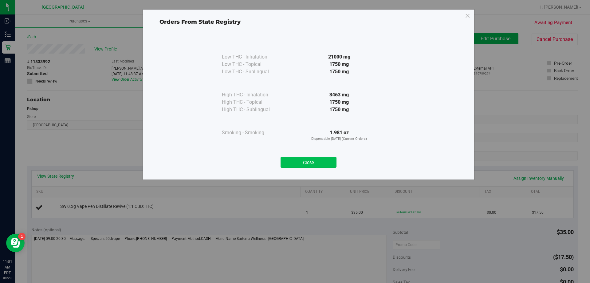
click at [322, 166] on button "Close" at bounding box center [309, 162] width 56 height 11
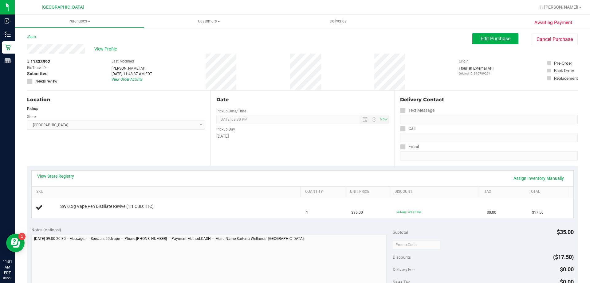
scroll to position [206, 0]
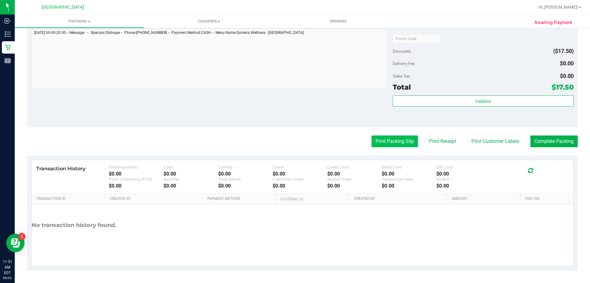
click at [395, 142] on button "Print Packing Slip" at bounding box center [395, 141] width 46 height 12
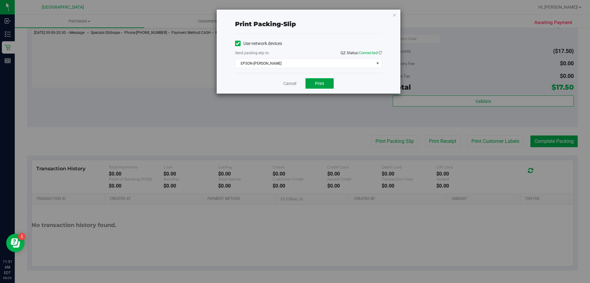
click at [325, 79] on button "Print" at bounding box center [320, 83] width 28 height 10
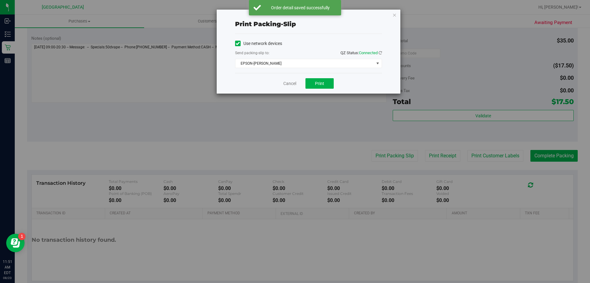
click at [278, 81] on div "Cancel Print" at bounding box center [308, 83] width 147 height 21
click at [285, 86] on link "Cancel" at bounding box center [290, 83] width 13 height 6
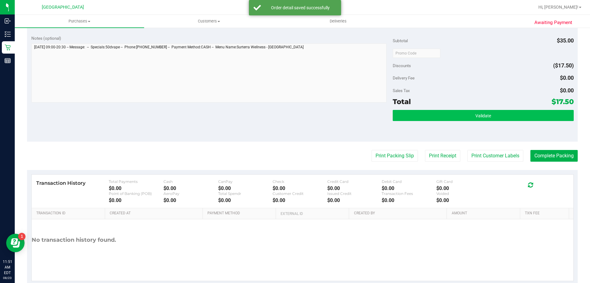
click at [406, 117] on button "Validate" at bounding box center [483, 115] width 181 height 11
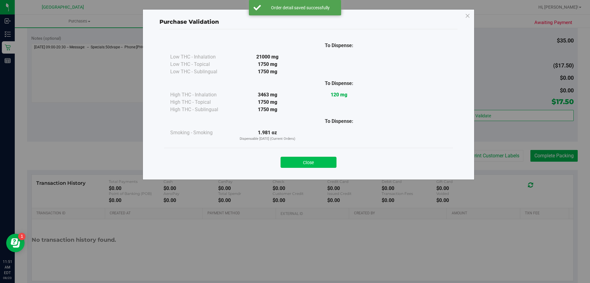
click at [294, 167] on button "Close" at bounding box center [309, 162] width 56 height 11
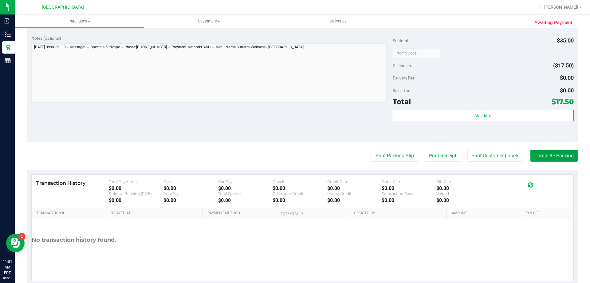
click at [539, 156] on button "Complete Packing" at bounding box center [554, 156] width 47 height 12
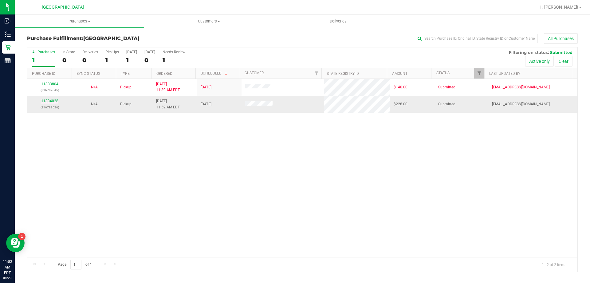
click at [48, 102] on link "11834028" at bounding box center [49, 101] width 17 height 4
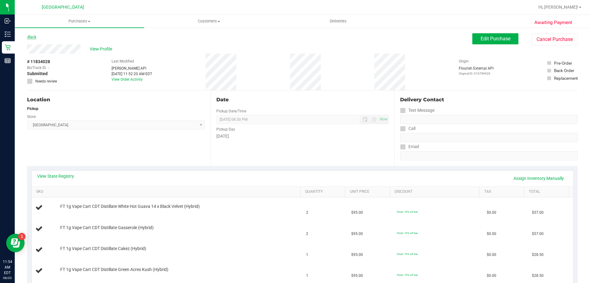
click at [30, 38] on link "Back" at bounding box center [31, 37] width 9 height 4
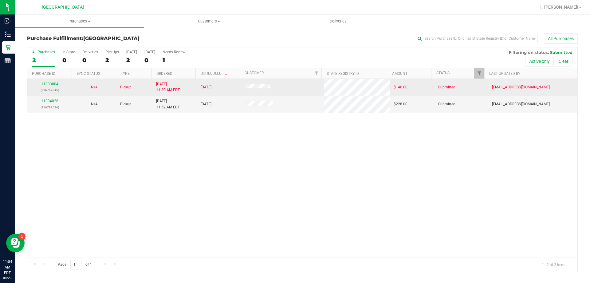
click at [45, 86] on div "11833804 (316782845)" at bounding box center [49, 87] width 37 height 12
click at [46, 85] on link "11833804" at bounding box center [49, 84] width 17 height 4
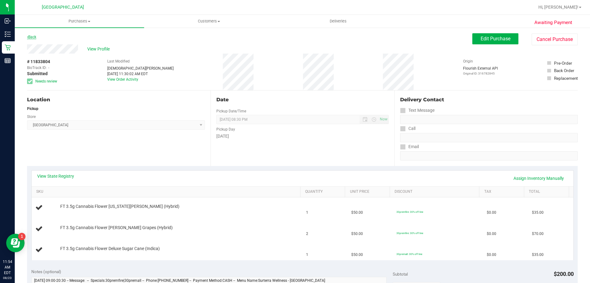
click at [30, 36] on link "Back" at bounding box center [31, 37] width 9 height 4
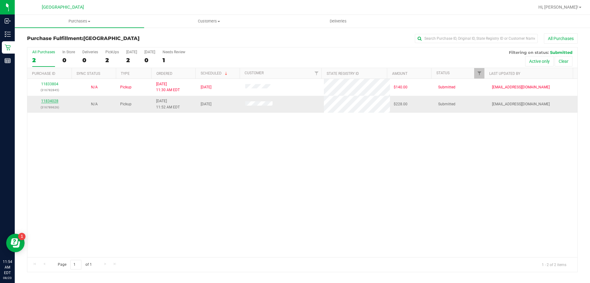
click at [50, 102] on link "11834028" at bounding box center [49, 101] width 17 height 4
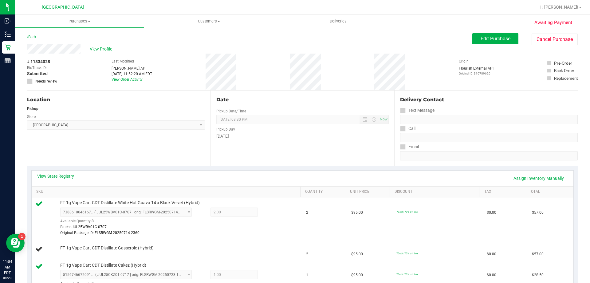
click at [34, 38] on link "Back" at bounding box center [31, 37] width 9 height 4
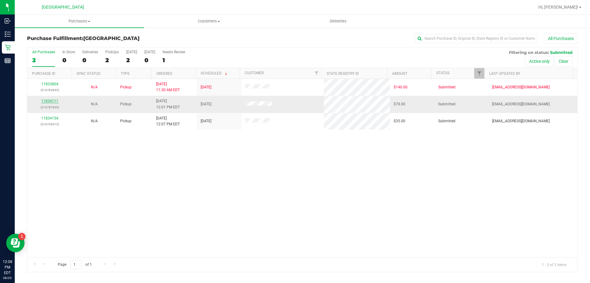
click at [50, 99] on link "11834111" at bounding box center [49, 101] width 17 height 4
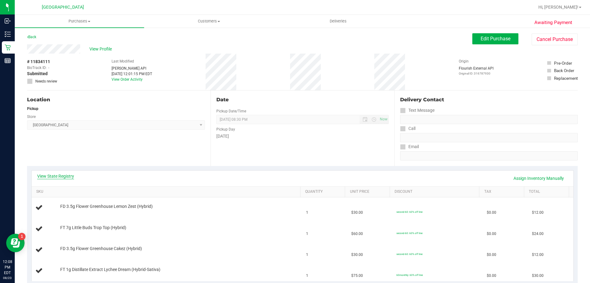
click at [58, 174] on link "View State Registry" at bounding box center [55, 176] width 37 height 6
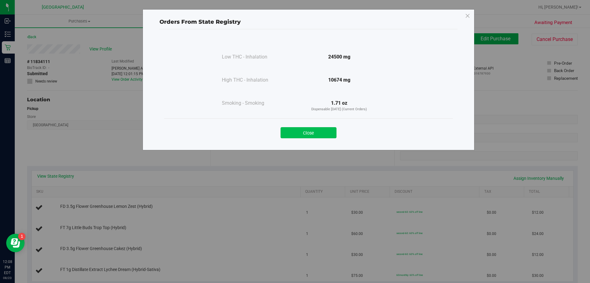
click at [313, 130] on button "Close" at bounding box center [309, 132] width 56 height 11
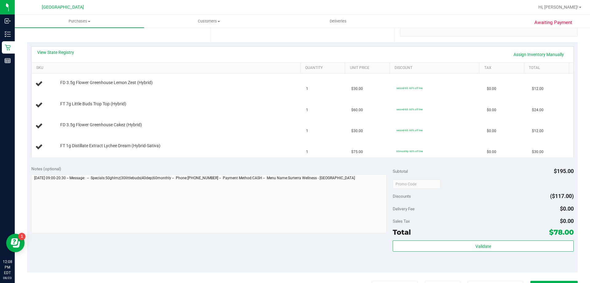
scroll to position [154, 0]
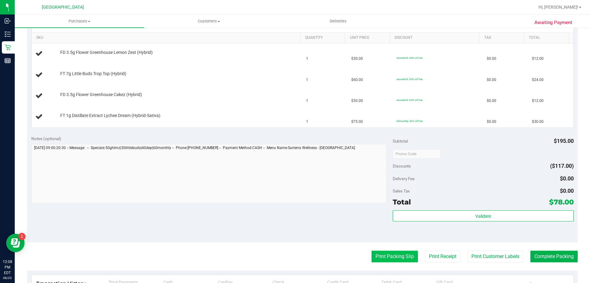
click at [393, 257] on button "Print Packing Slip" at bounding box center [395, 256] width 46 height 12
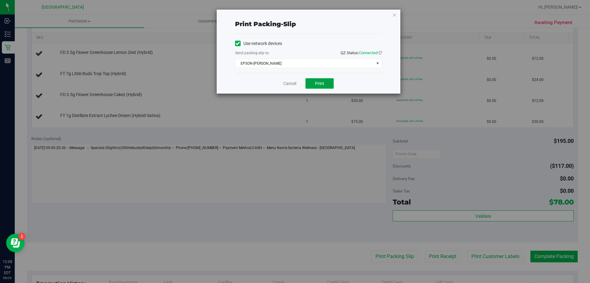
click at [319, 84] on span "Print" at bounding box center [319, 83] width 9 height 5
click at [285, 85] on link "Cancel" at bounding box center [290, 83] width 13 height 6
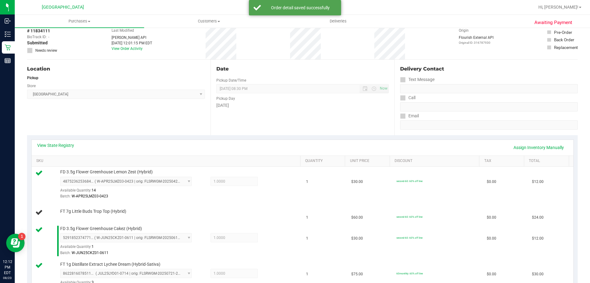
scroll to position [61, 0]
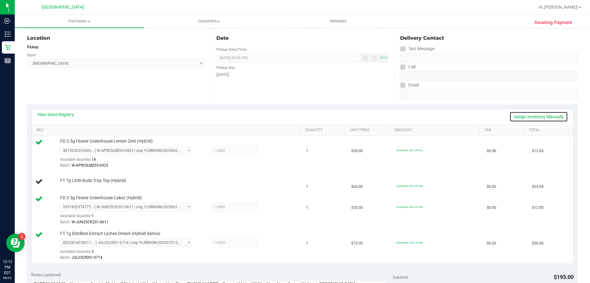
click at [536, 116] on link "Assign Inventory Manually" at bounding box center [539, 116] width 58 height 10
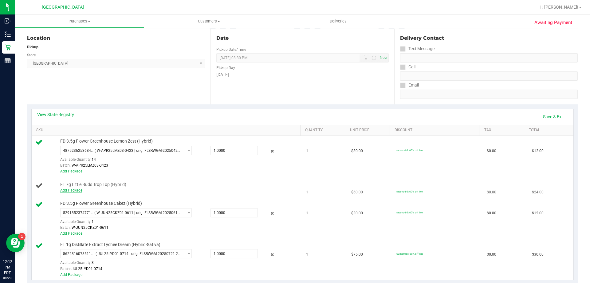
click at [66, 189] on link "Add Package" at bounding box center [71, 190] width 22 height 4
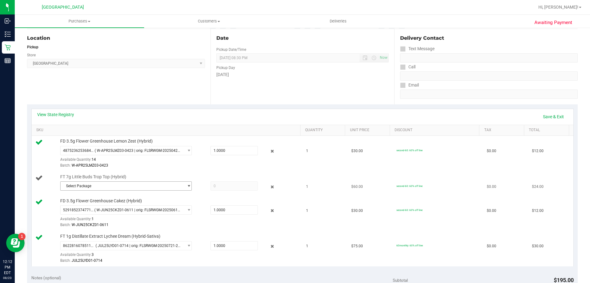
click at [88, 187] on span "Select Package" at bounding box center [122, 185] width 123 height 9
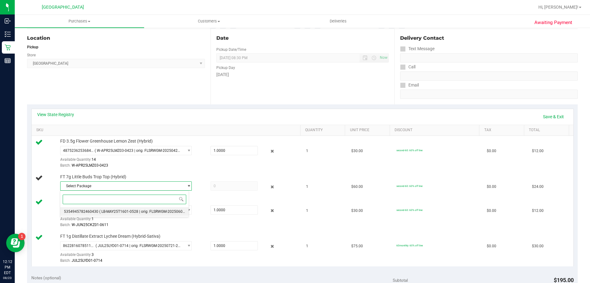
click at [105, 209] on span "( LB-MAY25T1601-0528 | orig: FLSRWGM-20250603-470 )" at bounding box center [146, 211] width 95 height 4
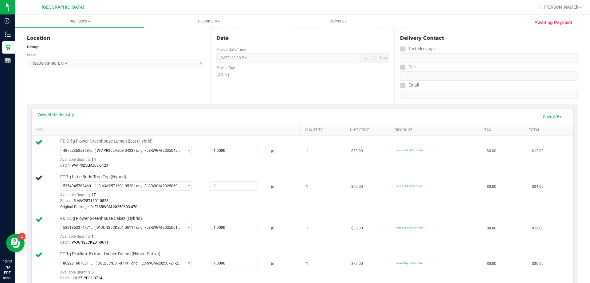
click at [240, 167] on div "Batch: W-APR25LMZ03-0423" at bounding box center [178, 165] width 237 height 6
click at [235, 183] on span at bounding box center [234, 185] width 47 height 9
type input "1"
type input "1.0000"
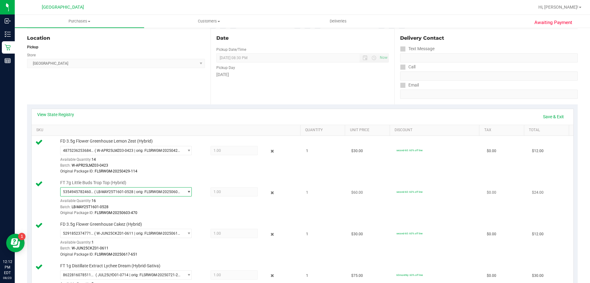
click at [184, 193] on span "select" at bounding box center [188, 191] width 8 height 9
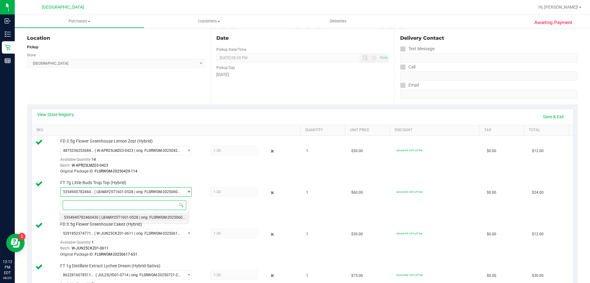
click at [112, 204] on input at bounding box center [125, 205] width 124 height 10
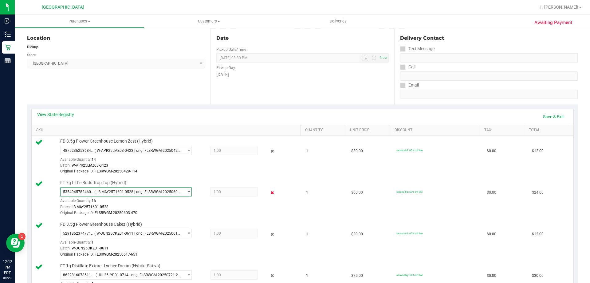
click at [269, 194] on icon at bounding box center [272, 192] width 6 height 7
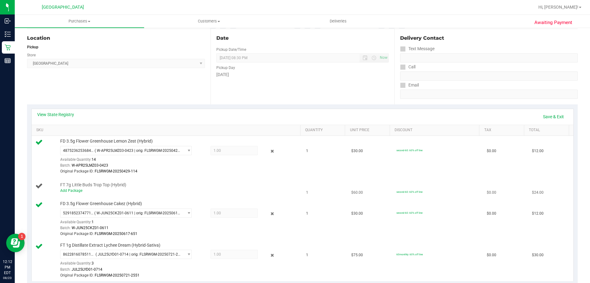
click at [161, 183] on div "FT 7g Little Buds Trop Top (Hybrid) Add Package" at bounding box center [177, 188] width 240 height 12
click at [551, 116] on link "Save & Exit" at bounding box center [553, 116] width 29 height 10
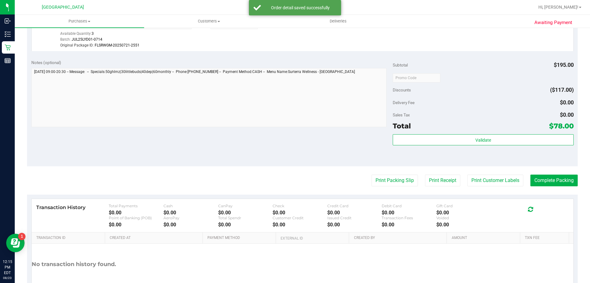
scroll to position [307, 0]
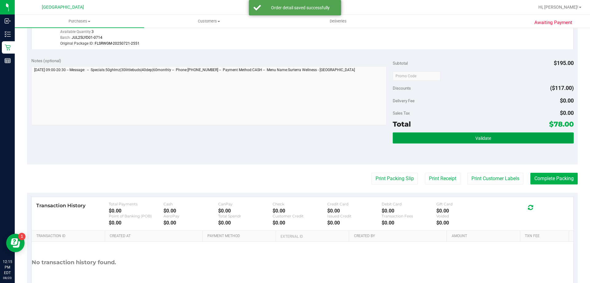
click at [434, 139] on button "Validate" at bounding box center [483, 137] width 181 height 11
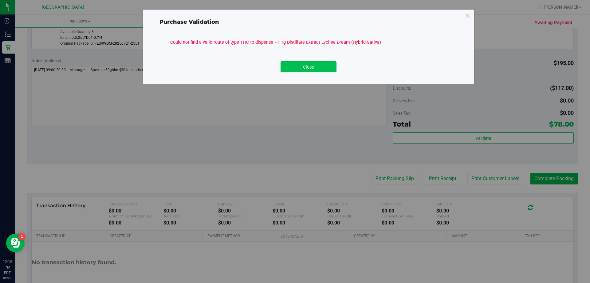
click at [296, 65] on button "Close" at bounding box center [309, 66] width 56 height 11
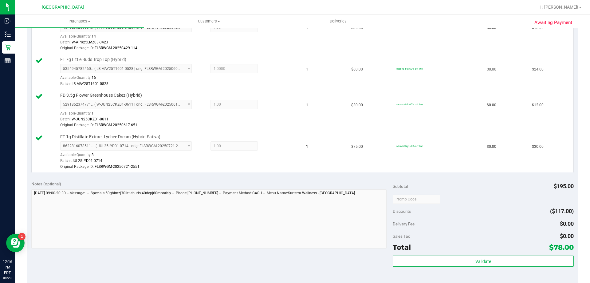
scroll to position [123, 0]
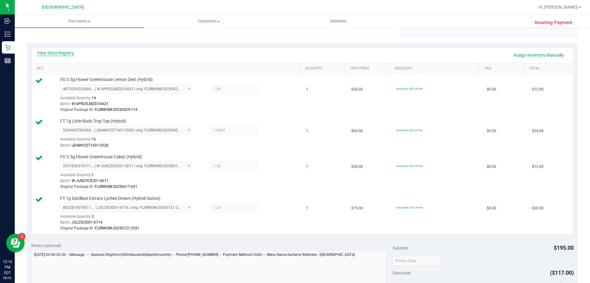
click at [60, 53] on link "View State Registry" at bounding box center [55, 53] width 37 height 6
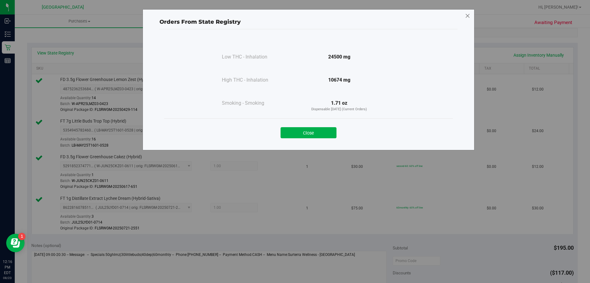
click at [468, 15] on icon at bounding box center [468, 16] width 6 height 10
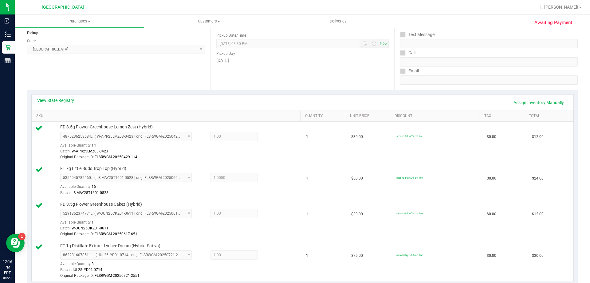
scroll to position [0, 0]
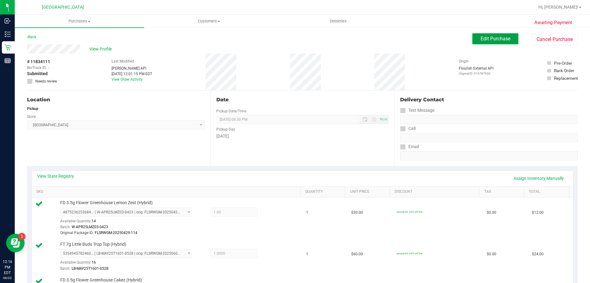
click at [492, 41] on span "Edit Purchase" at bounding box center [496, 39] width 30 height 6
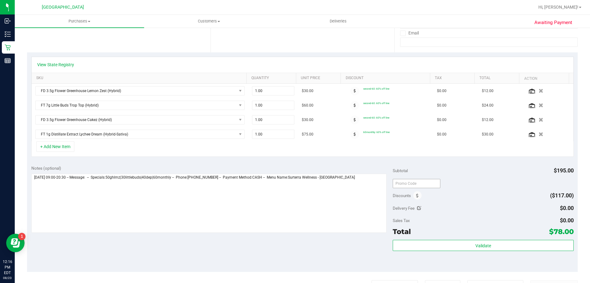
scroll to position [123, 0]
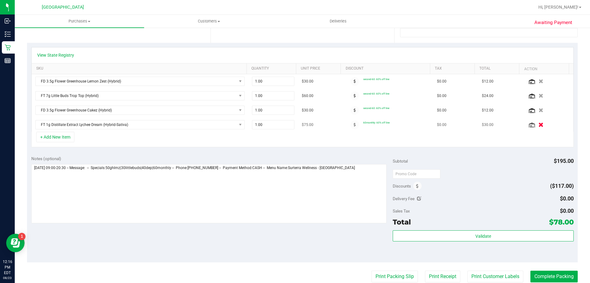
click at [539, 125] on icon "button" at bounding box center [541, 124] width 5 height 5
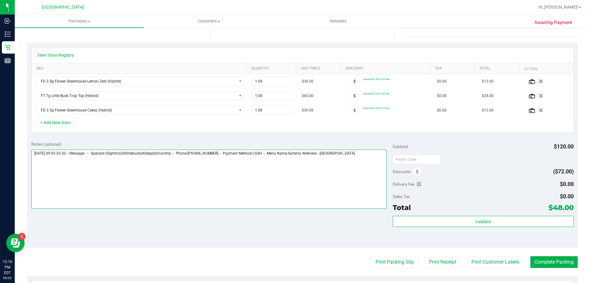
click at [360, 161] on textarea at bounding box center [209, 178] width 356 height 59
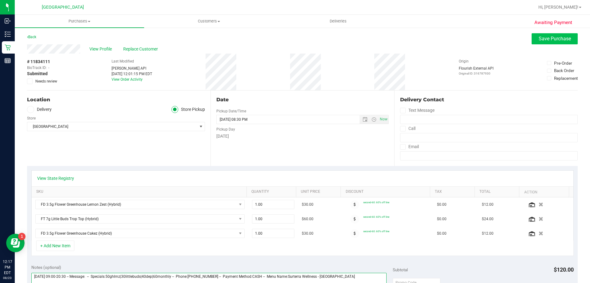
type textarea "Saturday 08/23/2025 09:00-20:30 -- Message: -- Specials:50ghlmz|30littlebuds|40…"
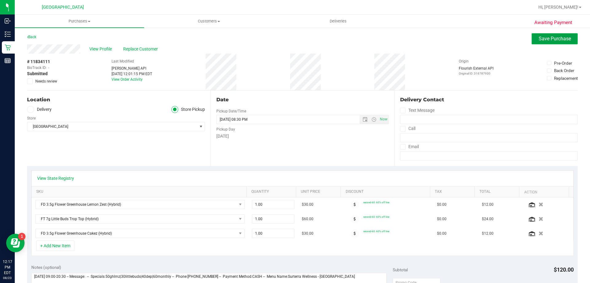
click at [554, 38] on span "Save Purchase" at bounding box center [555, 39] width 32 height 6
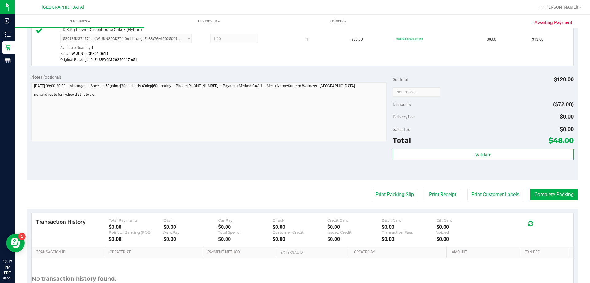
scroll to position [277, 0]
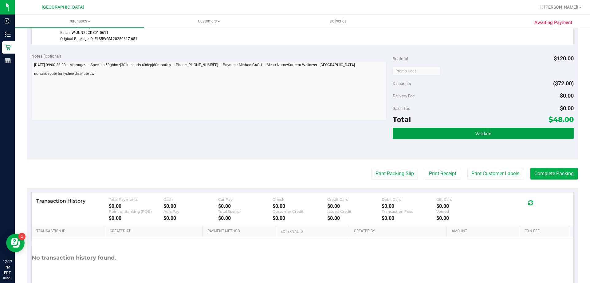
click at [447, 130] on button "Validate" at bounding box center [483, 133] width 181 height 11
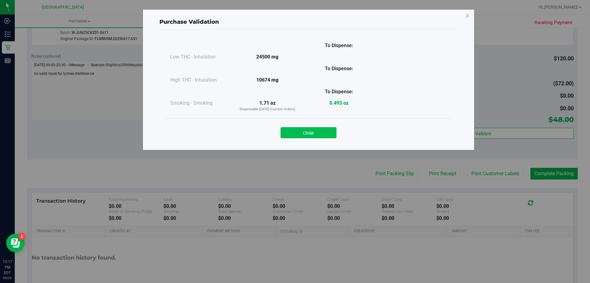
click at [309, 135] on button "Close" at bounding box center [309, 132] width 56 height 11
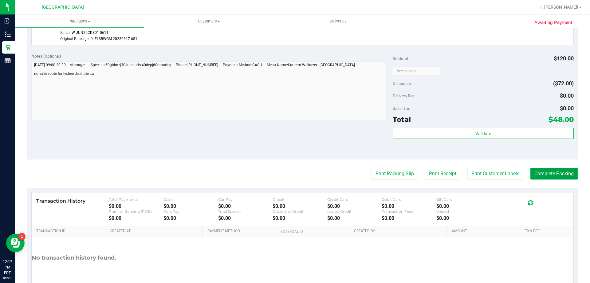
drag, startPoint x: 538, startPoint y: 170, endPoint x: 542, endPoint y: 168, distance: 4.3
click at [539, 170] on button "Complete Packing" at bounding box center [554, 174] width 47 height 12
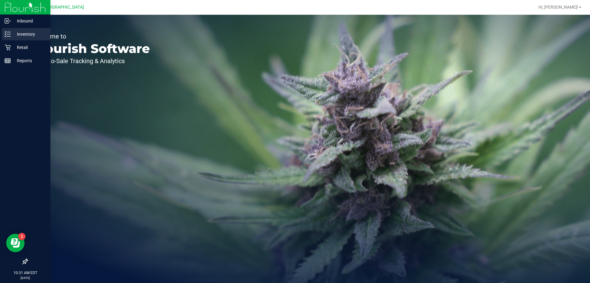
click at [20, 33] on p "Inventory" at bounding box center [29, 33] width 37 height 7
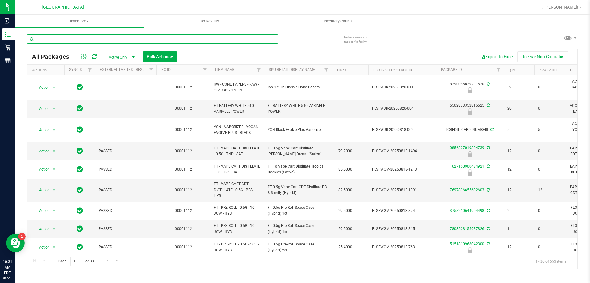
click at [132, 38] on input "text" at bounding box center [152, 38] width 251 height 9
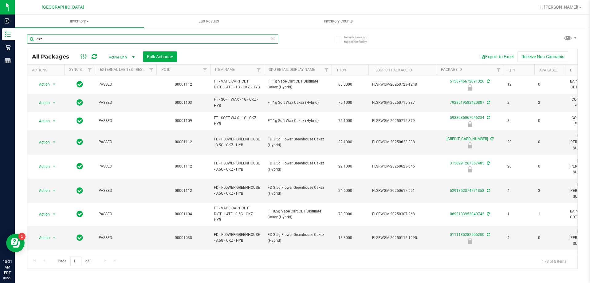
drag, startPoint x: 79, startPoint y: 43, endPoint x: 32, endPoint y: 45, distance: 46.8
click at [32, 45] on div "ckz" at bounding box center [152, 41] width 251 height 14
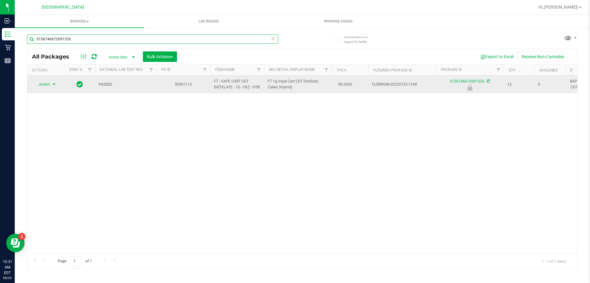
type input "5156746672091326"
click at [50, 84] on span "select" at bounding box center [54, 84] width 8 height 9
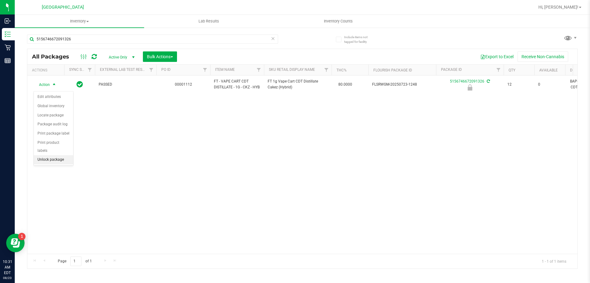
click at [51, 155] on li "Unlock package" at bounding box center [53, 159] width 39 height 9
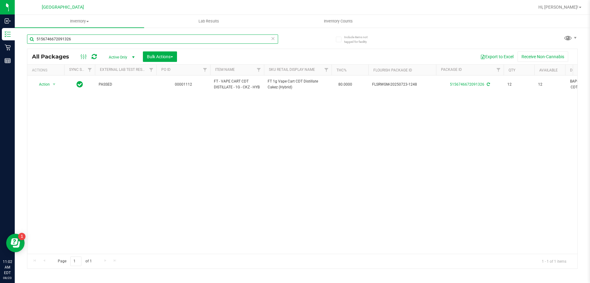
drag, startPoint x: 85, startPoint y: 36, endPoint x: 30, endPoint y: 47, distance: 56.2
click at [30, 47] on div "5156746672091326" at bounding box center [152, 41] width 251 height 14
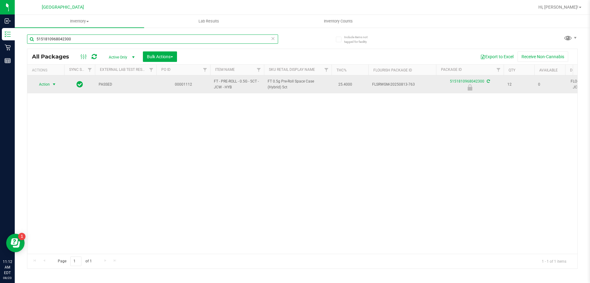
type input "5151810968042300"
click at [54, 86] on span "select" at bounding box center [54, 84] width 5 height 5
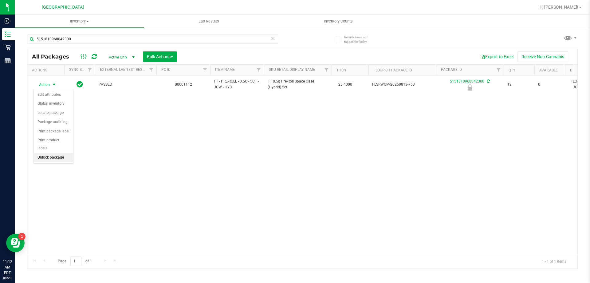
click at [50, 153] on li "Unlock package" at bounding box center [53, 157] width 39 height 9
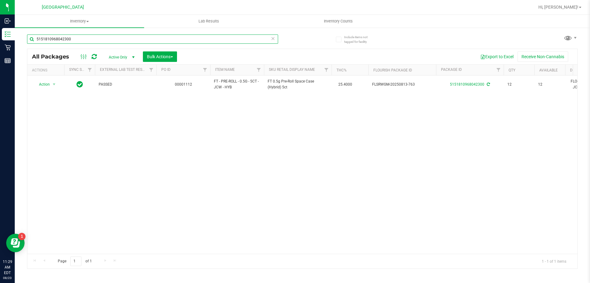
drag, startPoint x: 90, startPoint y: 40, endPoint x: 32, endPoint y: 39, distance: 57.8
click at [32, 39] on input "5151810968042300" at bounding box center [152, 38] width 251 height 9
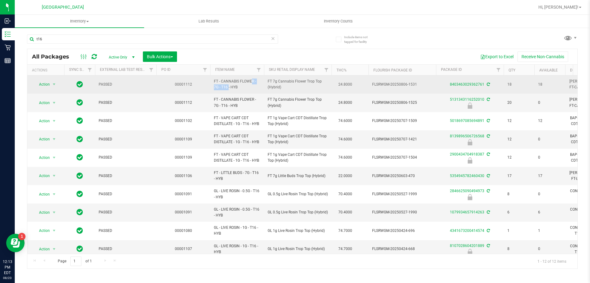
drag, startPoint x: 214, startPoint y: 85, endPoint x: 232, endPoint y: 83, distance: 18.5
click at [232, 83] on span "FT - CANNABIS FLOWER - 7G - T16 - HYB" at bounding box center [237, 84] width 46 height 12
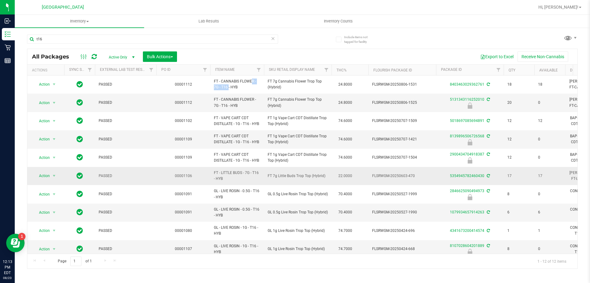
drag, startPoint x: 214, startPoint y: 177, endPoint x: 251, endPoint y: 175, distance: 37.3
click at [251, 177] on span "FT - LITTLE BUDS - 7G - T16 - HYB" at bounding box center [237, 176] width 46 height 12
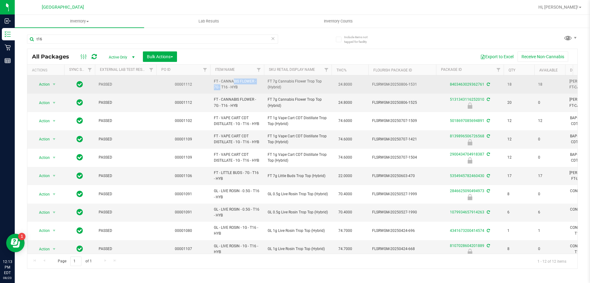
drag, startPoint x: 218, startPoint y: 83, endPoint x: 248, endPoint y: 83, distance: 30.1
click at [248, 83] on span "FT - CANNABIS FLOWER - 7G - T16 - HYB" at bounding box center [237, 84] width 46 height 12
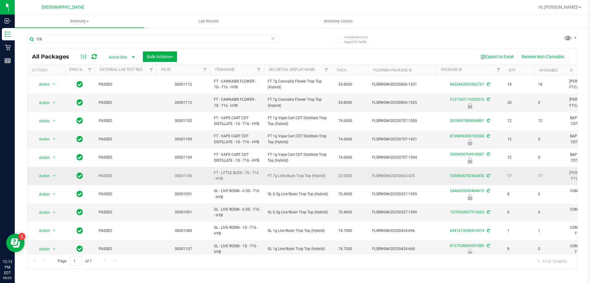
click at [254, 178] on span "FT - LITTLE BUDS - 7G - T16 - HYB" at bounding box center [237, 176] width 46 height 12
click at [64, 40] on input "t16" at bounding box center [152, 38] width 251 height 9
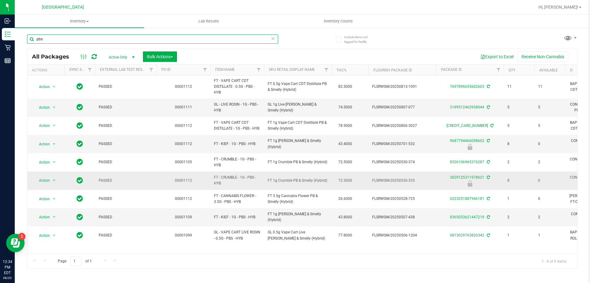
type input "pbs"
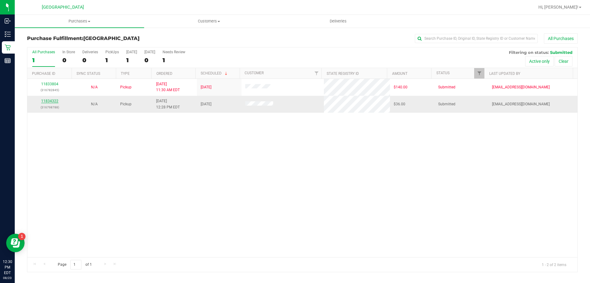
click at [50, 101] on link "11834322" at bounding box center [49, 101] width 17 height 4
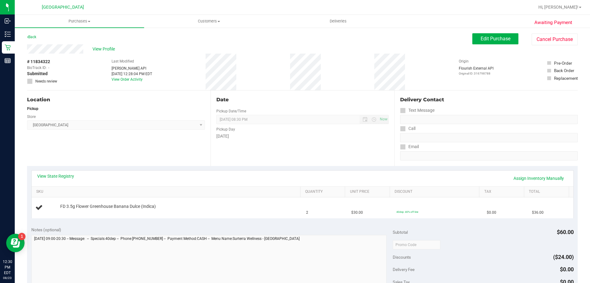
click at [56, 169] on div "View State Registry Assign Inventory Manually SKU Quantity Unit Price Discount …" at bounding box center [302, 194] width 551 height 56
click at [56, 175] on link "View State Registry" at bounding box center [55, 176] width 37 height 6
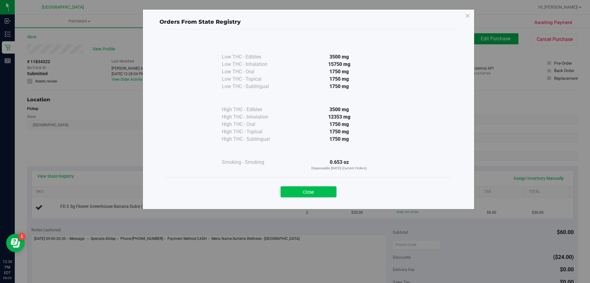
click at [312, 194] on button "Close" at bounding box center [309, 191] width 56 height 11
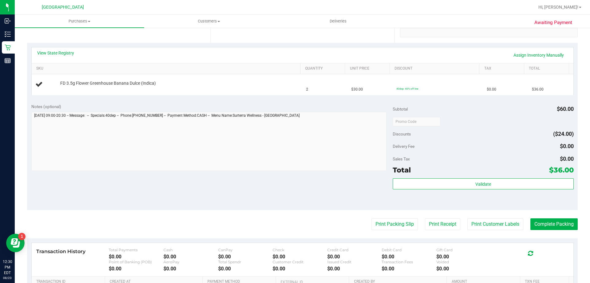
scroll to position [206, 0]
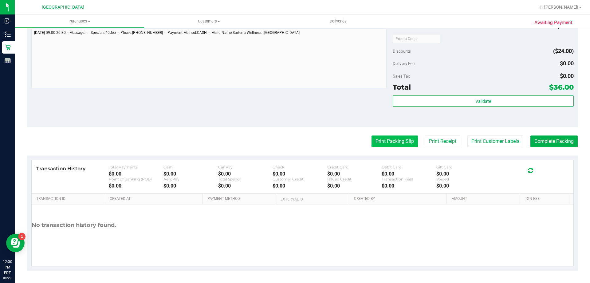
click at [375, 146] on button "Print Packing Slip" at bounding box center [395, 141] width 46 height 12
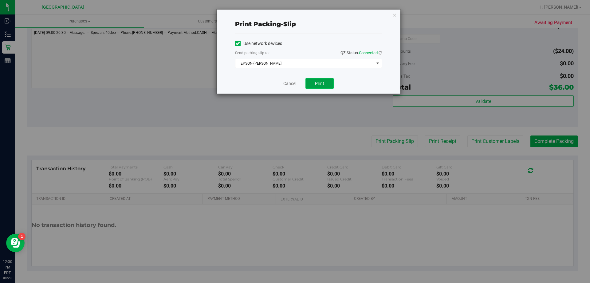
click at [316, 83] on span "Print" at bounding box center [319, 83] width 9 height 5
click at [287, 83] on link "Cancel" at bounding box center [290, 83] width 13 height 6
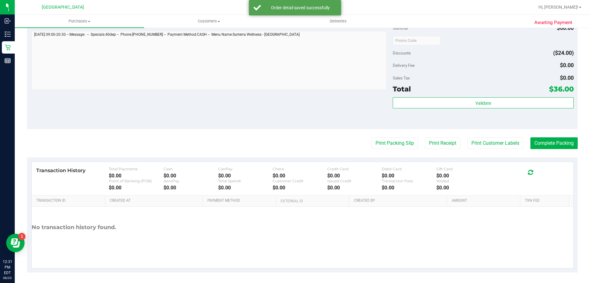
scroll to position [220, 0]
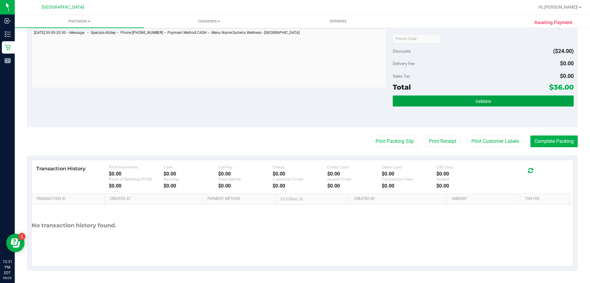
click at [413, 97] on button "Validate" at bounding box center [483, 100] width 181 height 11
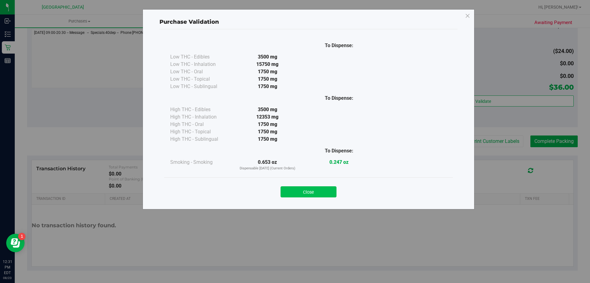
click at [306, 190] on button "Close" at bounding box center [309, 191] width 56 height 11
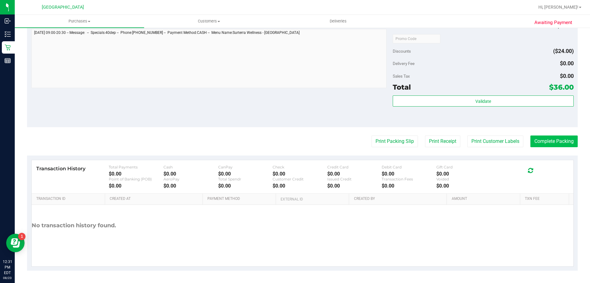
click at [546, 144] on button "Complete Packing" at bounding box center [554, 141] width 47 height 12
